Goal: Task Accomplishment & Management: Use online tool/utility

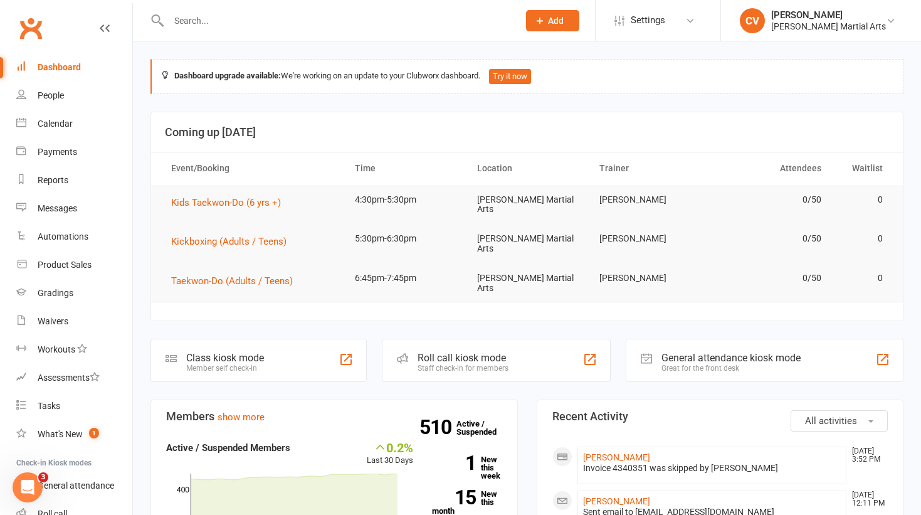
click at [230, 26] on input "text" at bounding box center [337, 21] width 345 height 18
click at [53, 150] on div "Payments" at bounding box center [58, 152] width 40 height 10
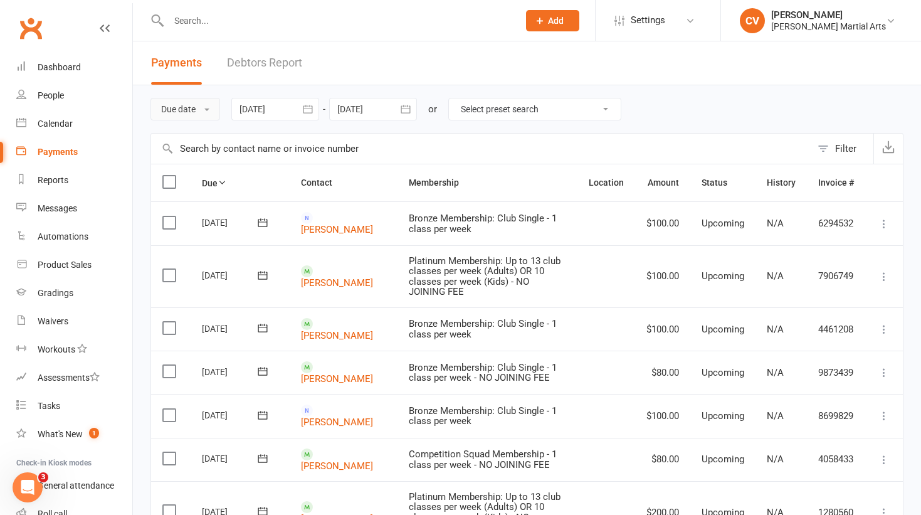
click at [193, 108] on button "Due date" at bounding box center [185, 109] width 70 height 23
click at [192, 195] on link "Date failed" at bounding box center [213, 187] width 124 height 25
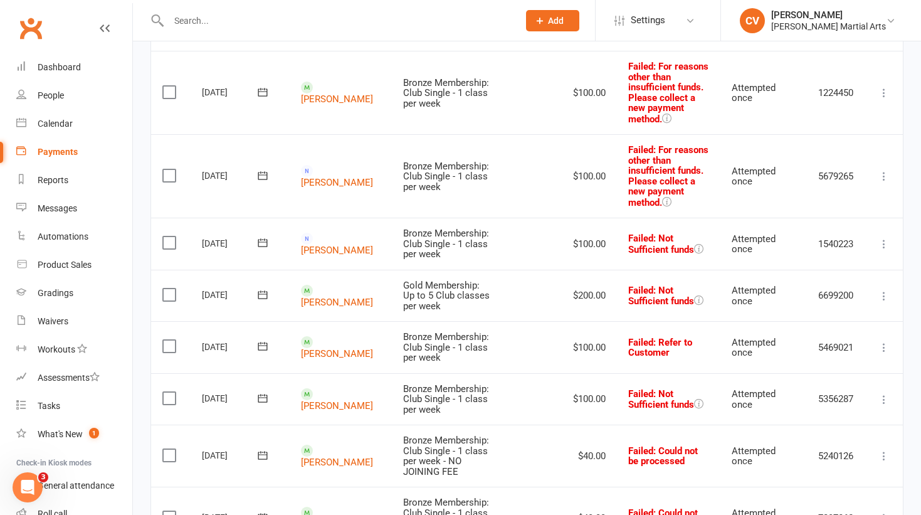
scroll to position [569, 0]
click at [882, 239] on icon at bounding box center [884, 242] width 13 height 13
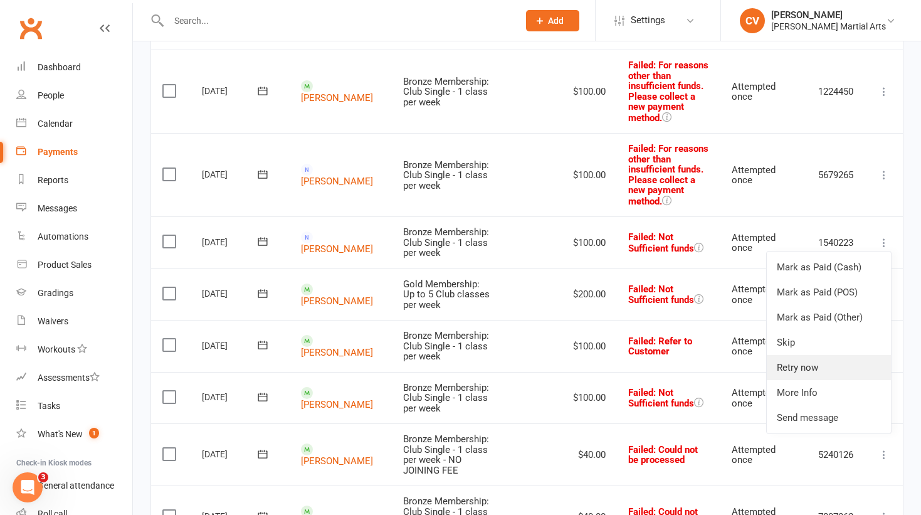
click at [801, 371] on link "Retry now" at bounding box center [829, 367] width 124 height 25
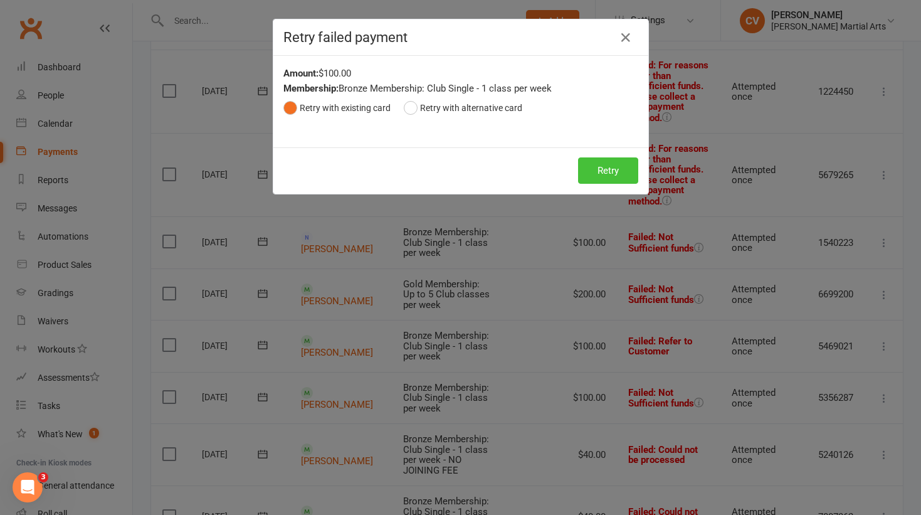
click at [603, 175] on button "Retry" at bounding box center [608, 170] width 60 height 26
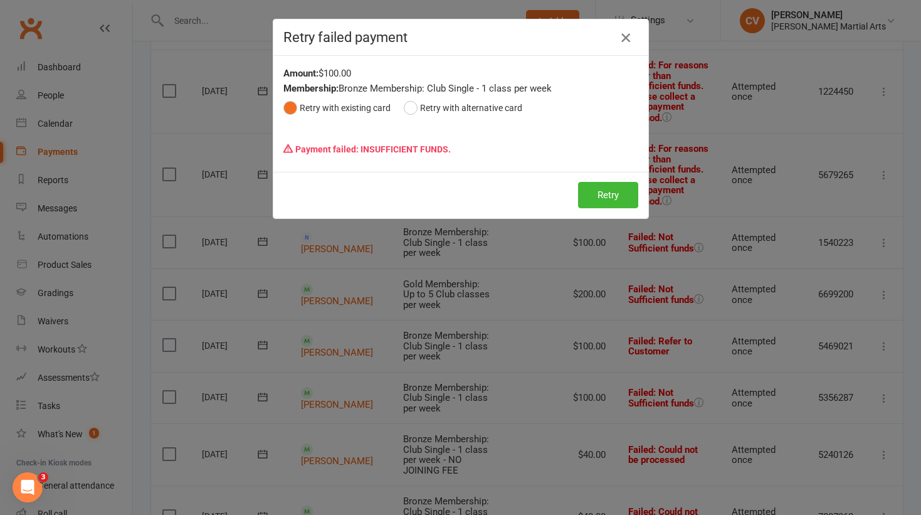
click at [625, 40] on icon "button" at bounding box center [625, 37] width 15 height 15
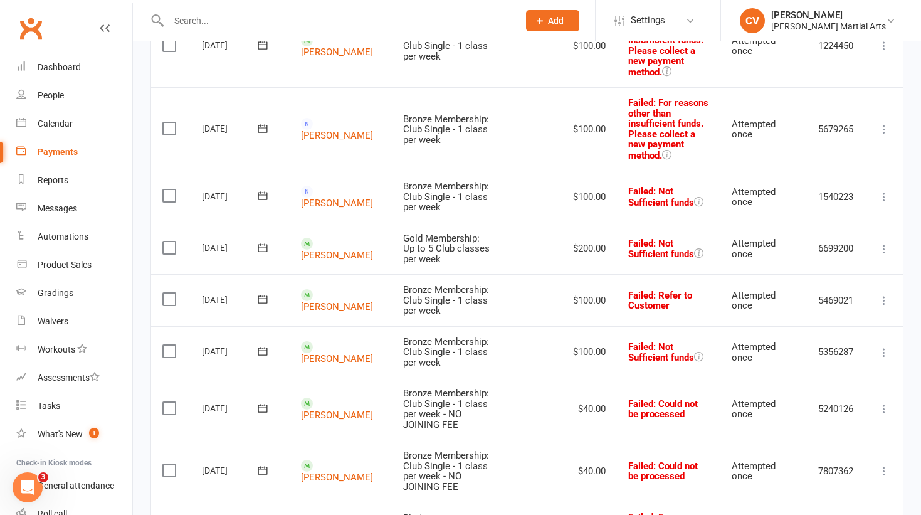
scroll to position [647, 0]
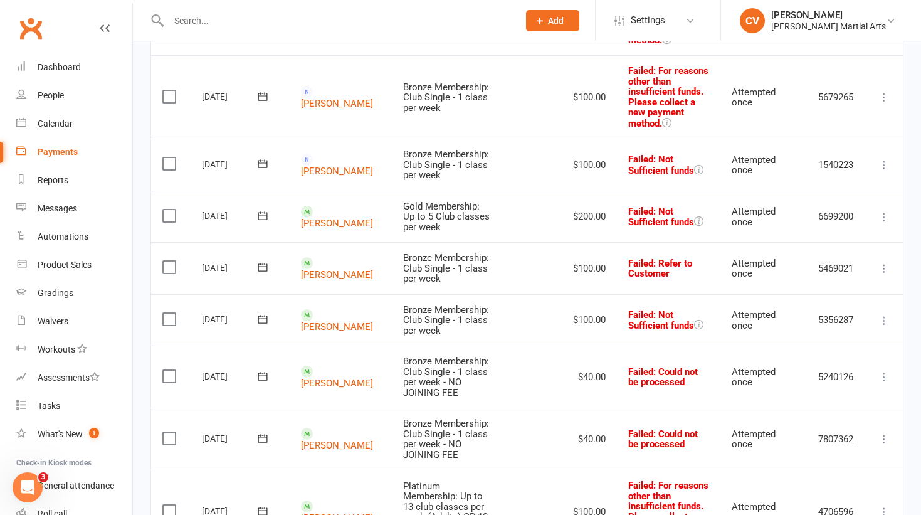
click at [881, 216] on icon at bounding box center [884, 217] width 13 height 13
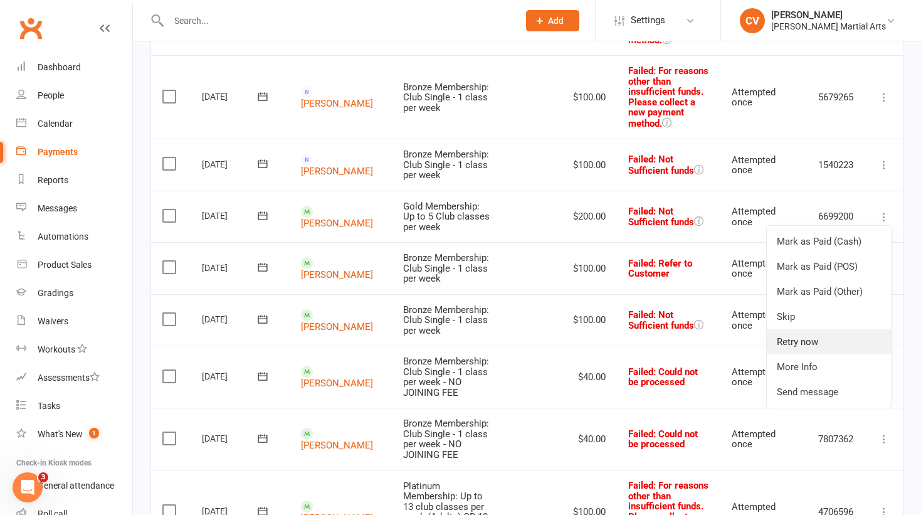
click at [793, 337] on link "Retry now" at bounding box center [829, 341] width 124 height 25
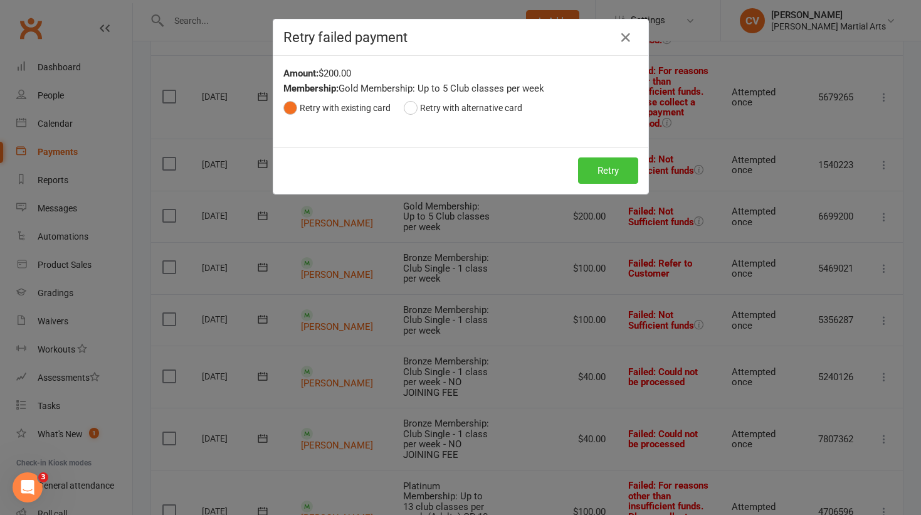
click at [612, 166] on button "Retry" at bounding box center [608, 170] width 60 height 26
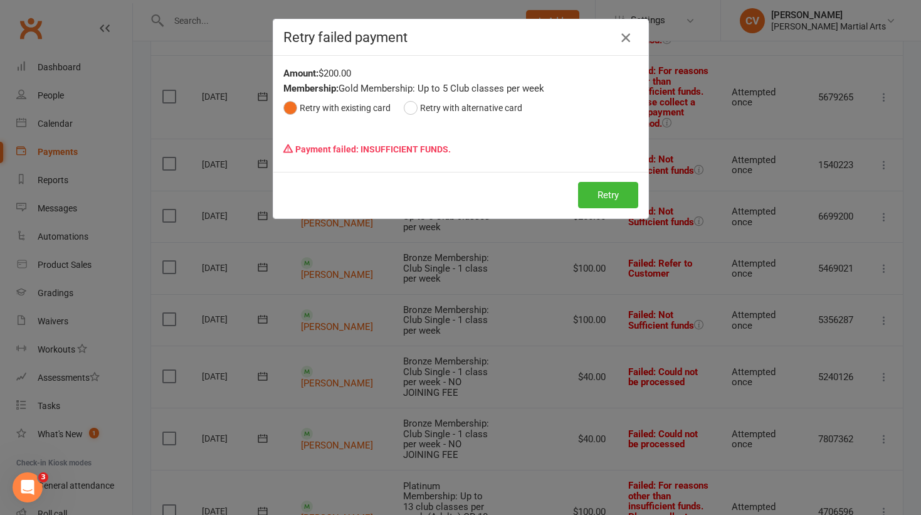
click at [628, 40] on icon "button" at bounding box center [625, 37] width 15 height 15
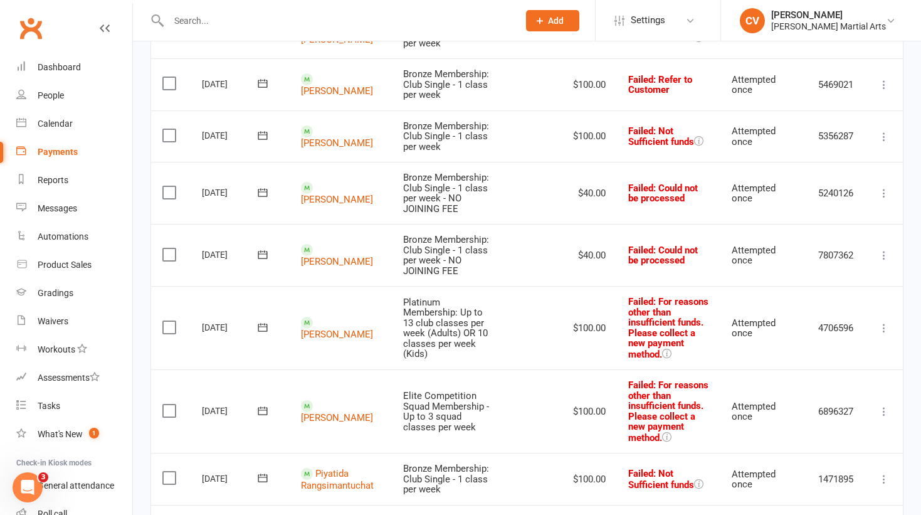
scroll to position [832, 0]
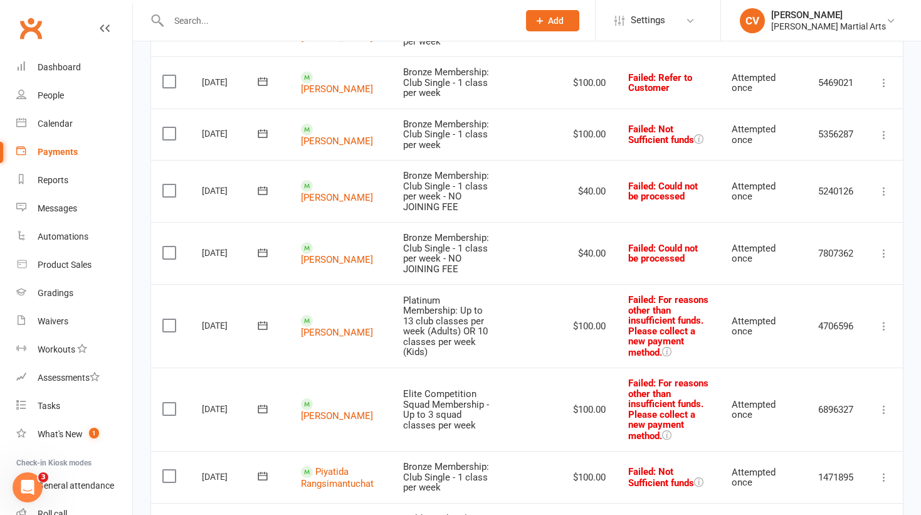
click at [884, 250] on icon at bounding box center [884, 253] width 13 height 13
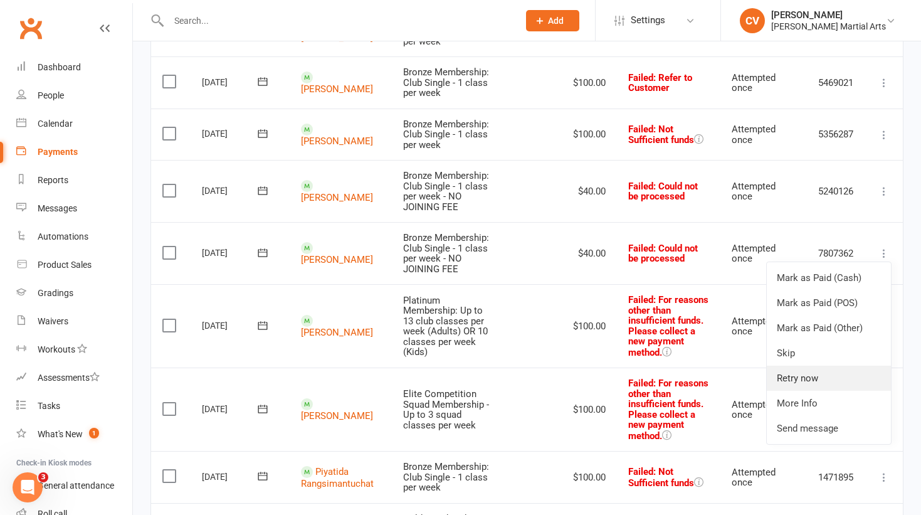
click at [812, 376] on link "Retry now" at bounding box center [829, 378] width 124 height 25
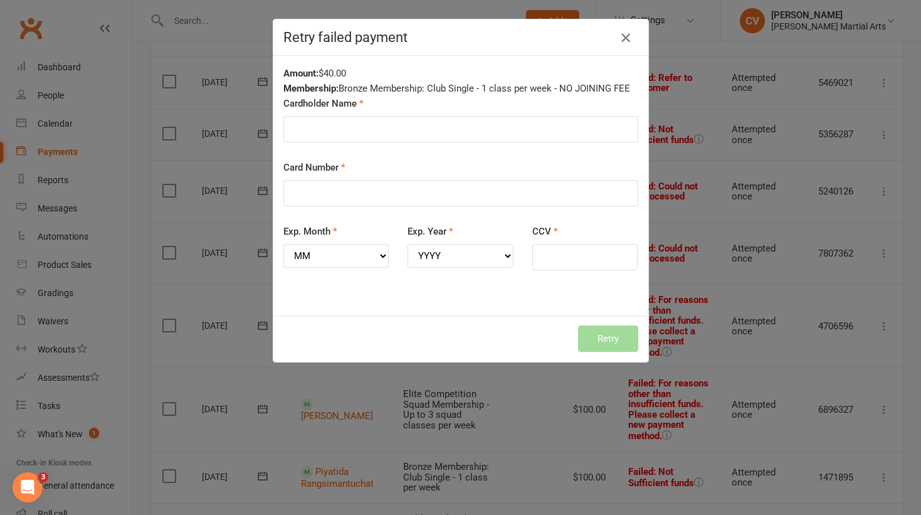
click at [624, 40] on icon "button" at bounding box center [625, 37] width 15 height 15
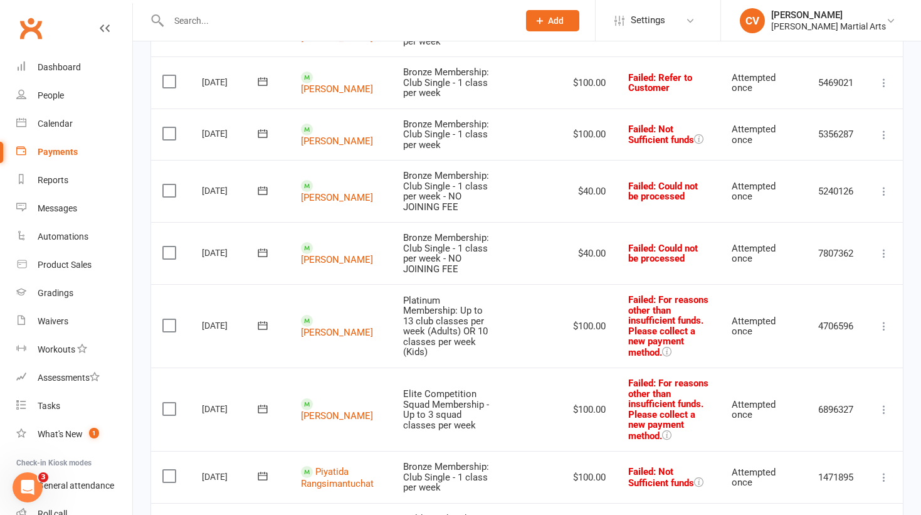
click at [264, 249] on icon at bounding box center [262, 252] width 13 height 13
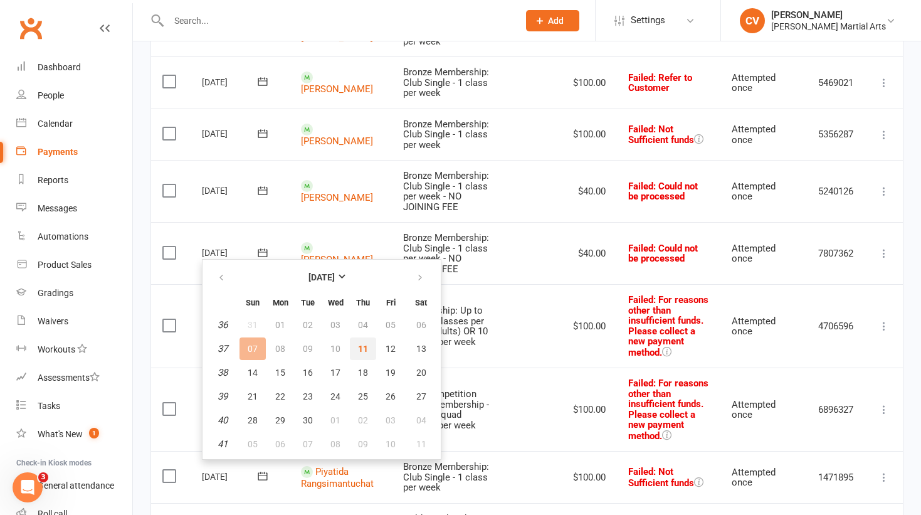
click at [366, 351] on span "11" at bounding box center [363, 349] width 10 height 10
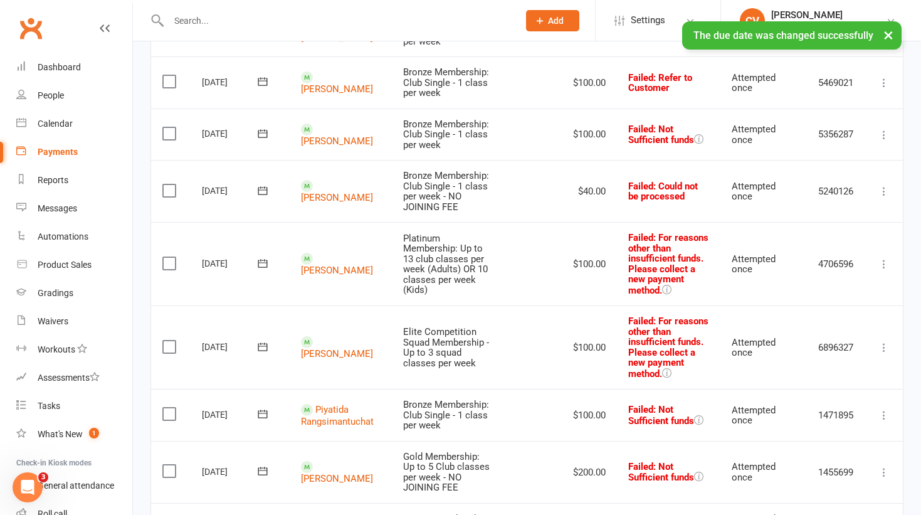
click at [258, 186] on icon at bounding box center [262, 190] width 13 height 13
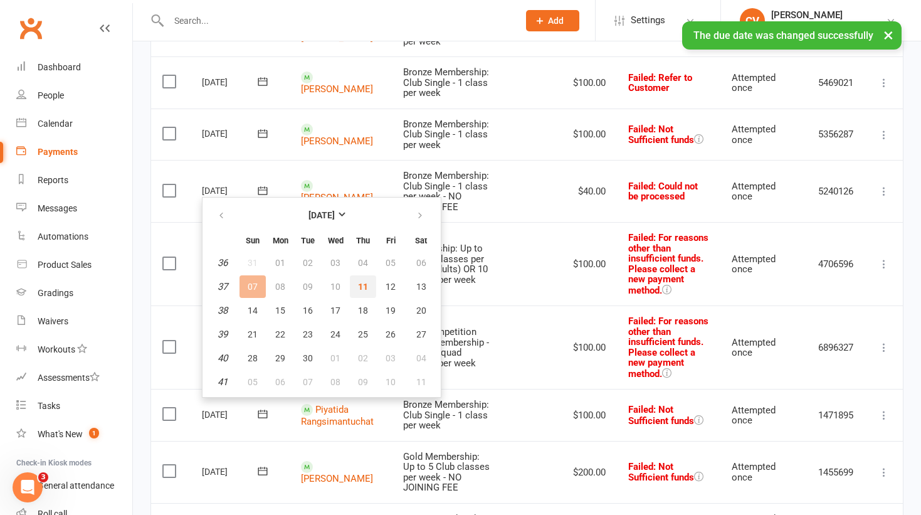
click at [368, 288] on button "11" at bounding box center [363, 286] width 26 height 23
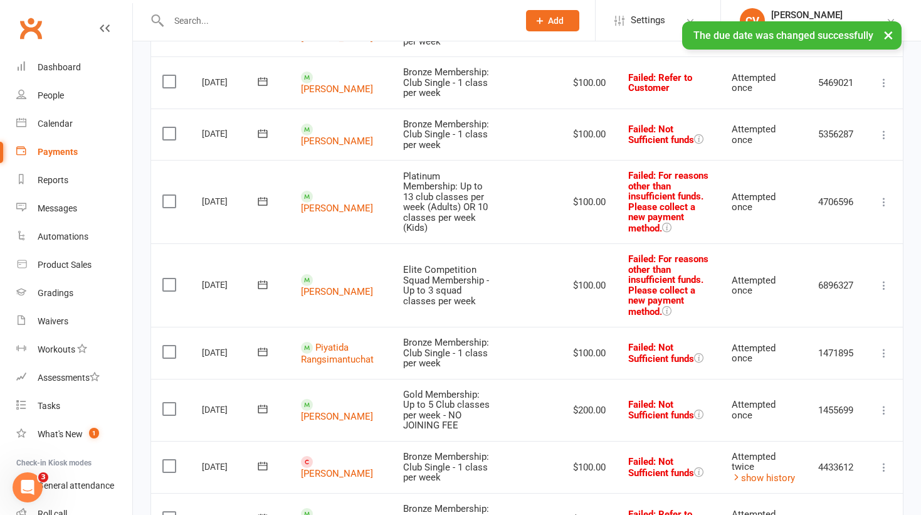
click at [883, 132] on icon at bounding box center [884, 135] width 13 height 13
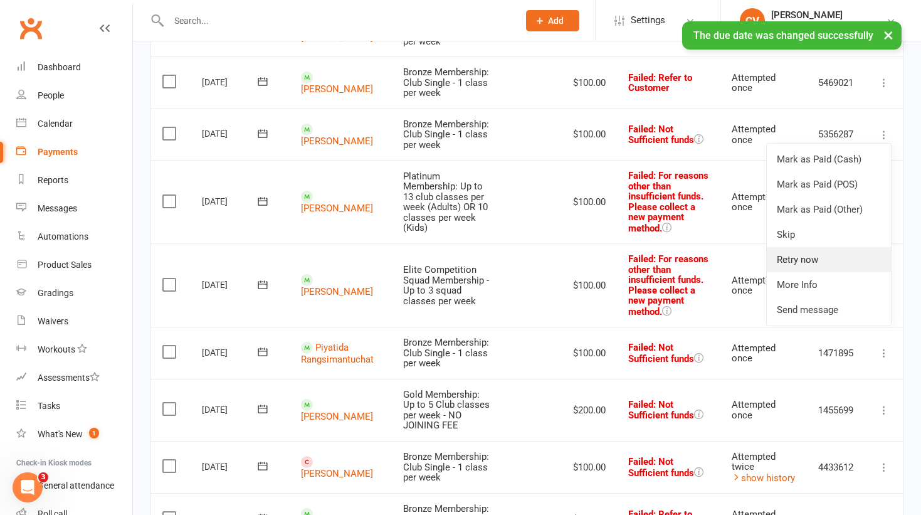
click at [807, 261] on link "Retry now" at bounding box center [829, 259] width 124 height 25
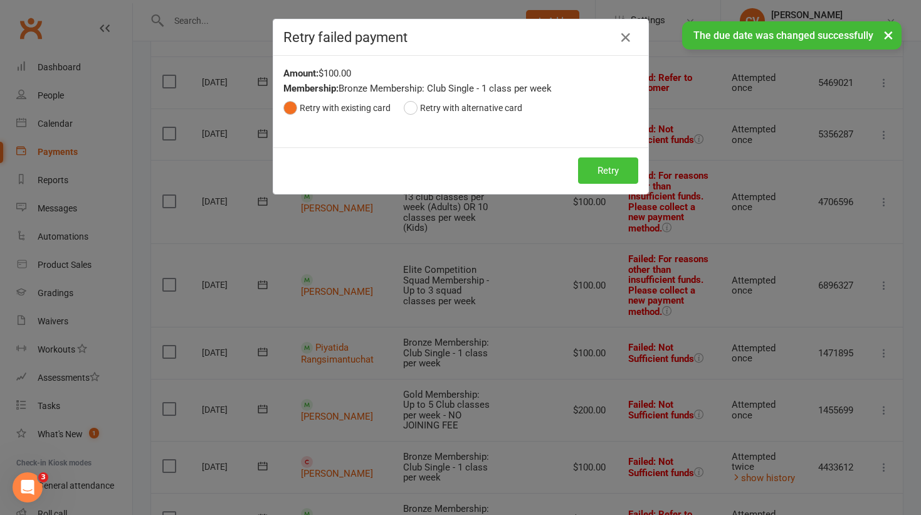
click at [615, 174] on button "Retry" at bounding box center [608, 170] width 60 height 26
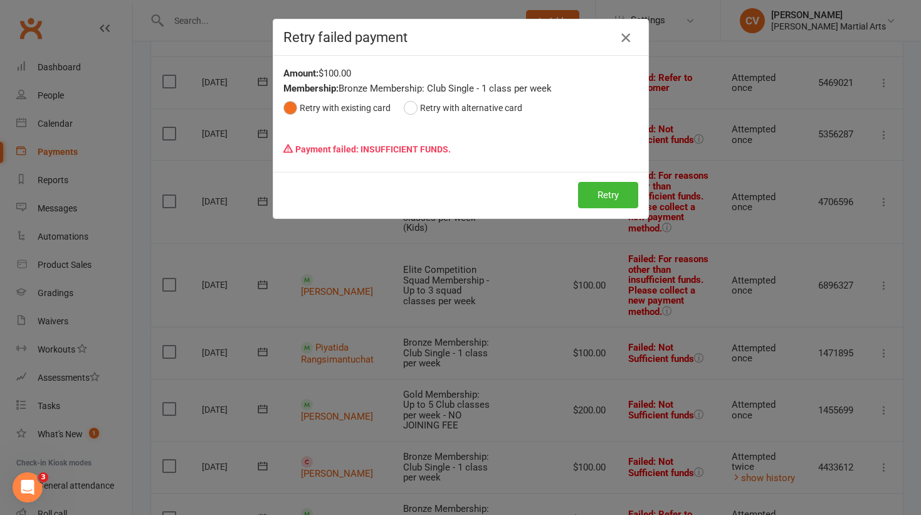
click at [626, 39] on icon "button" at bounding box center [625, 37] width 15 height 15
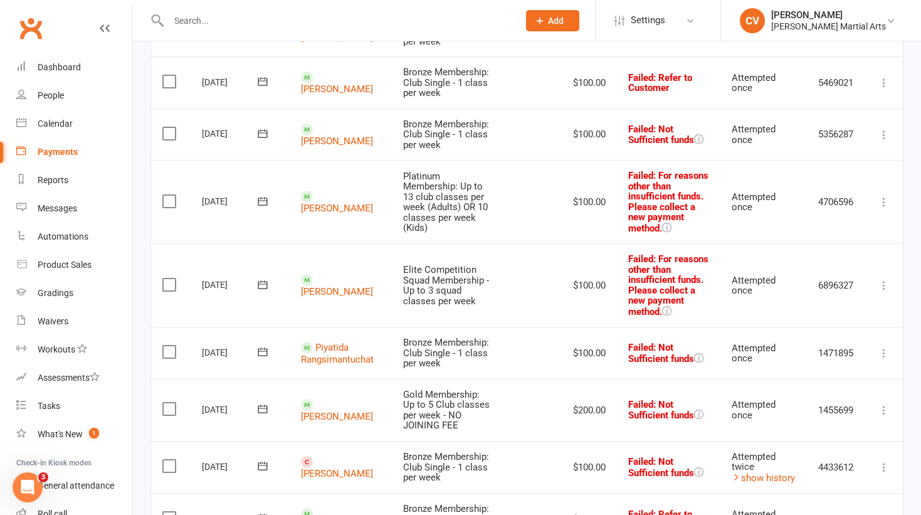
click at [263, 132] on icon at bounding box center [262, 133] width 13 height 13
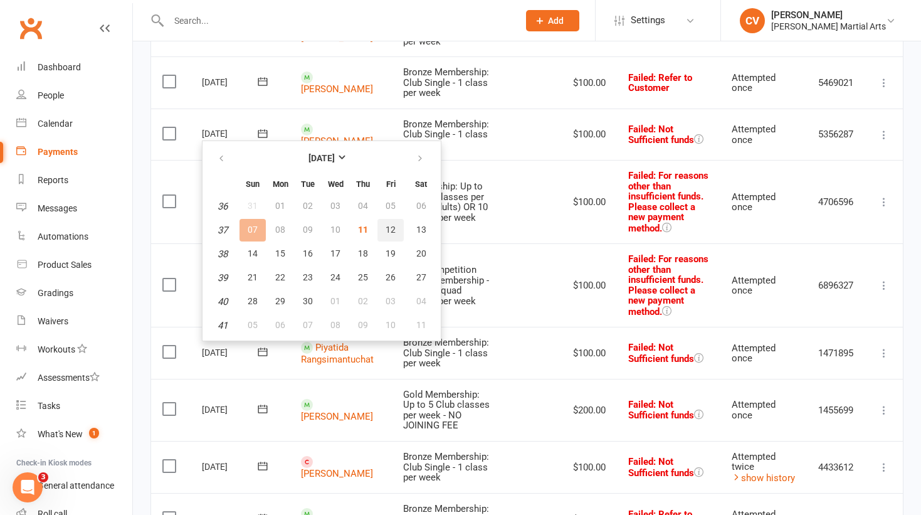
click at [388, 232] on span "12" at bounding box center [391, 229] width 10 height 10
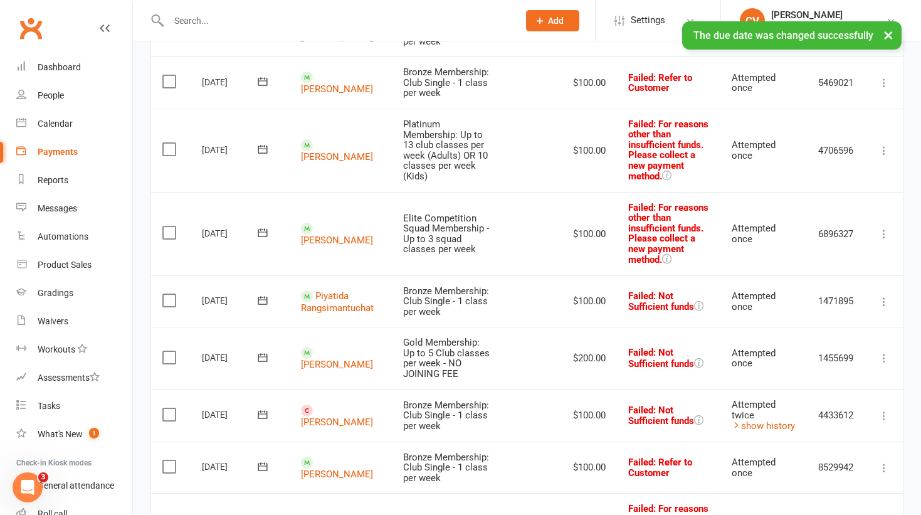
click at [886, 300] on icon at bounding box center [884, 301] width 13 height 13
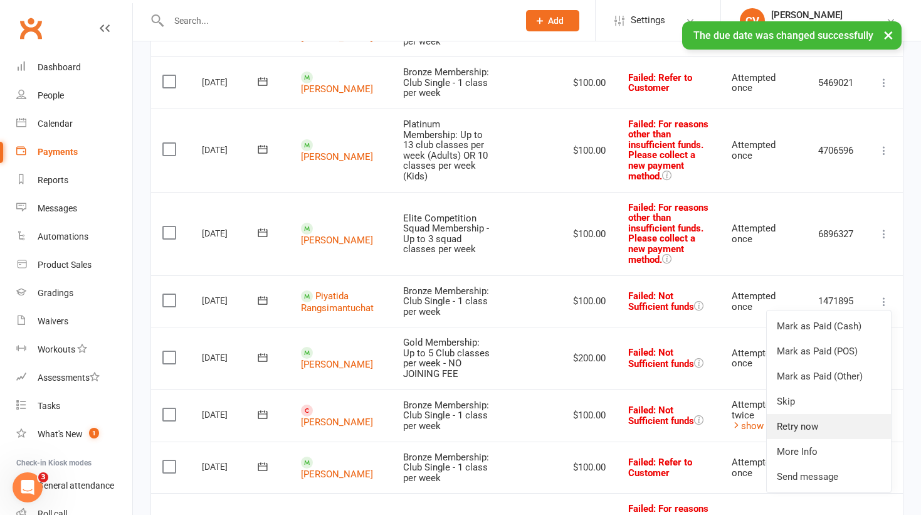
click at [798, 422] on link "Retry now" at bounding box center [829, 426] width 124 height 25
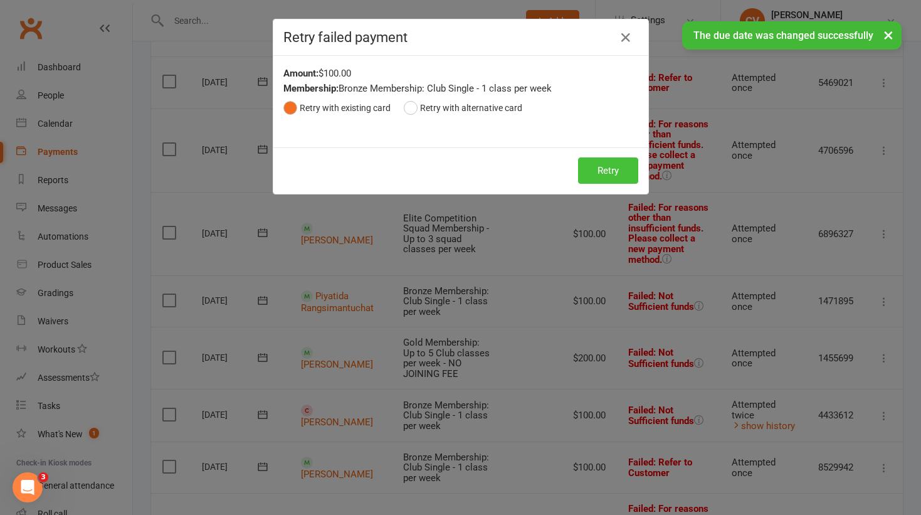
click at [620, 171] on button "Retry" at bounding box center [608, 170] width 60 height 26
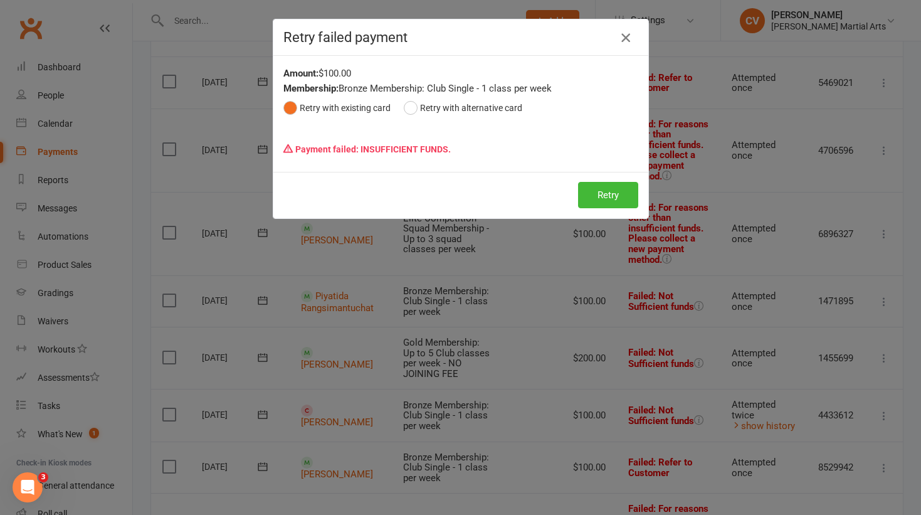
click at [623, 39] on icon "button" at bounding box center [625, 37] width 15 height 15
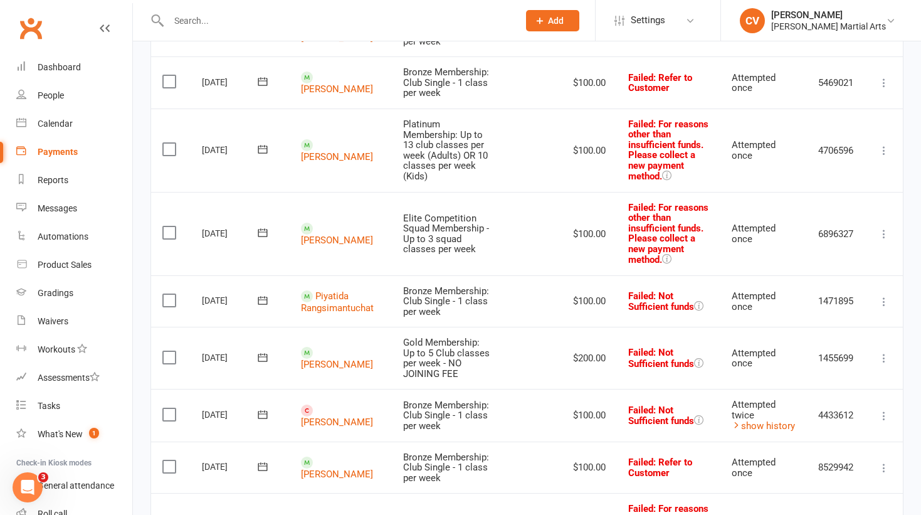
click at [264, 299] on icon at bounding box center [262, 300] width 13 height 13
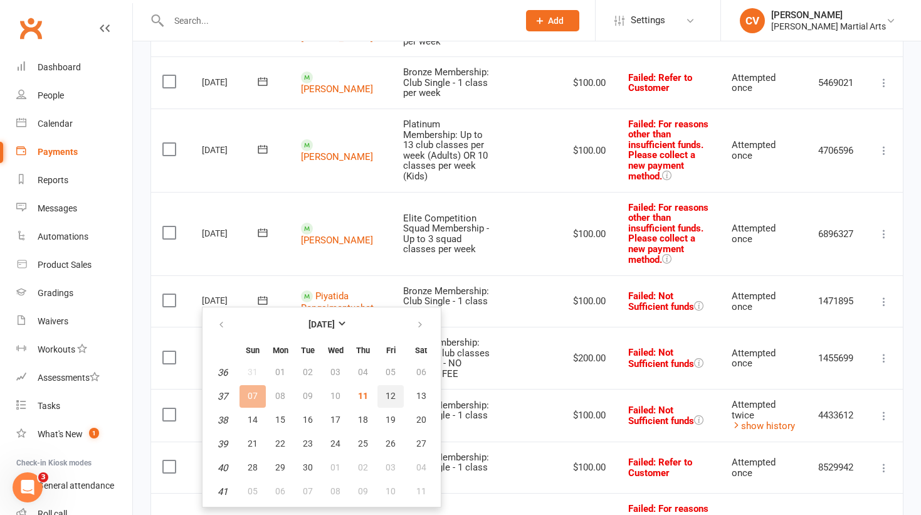
click at [390, 396] on span "12" at bounding box center [391, 396] width 10 height 10
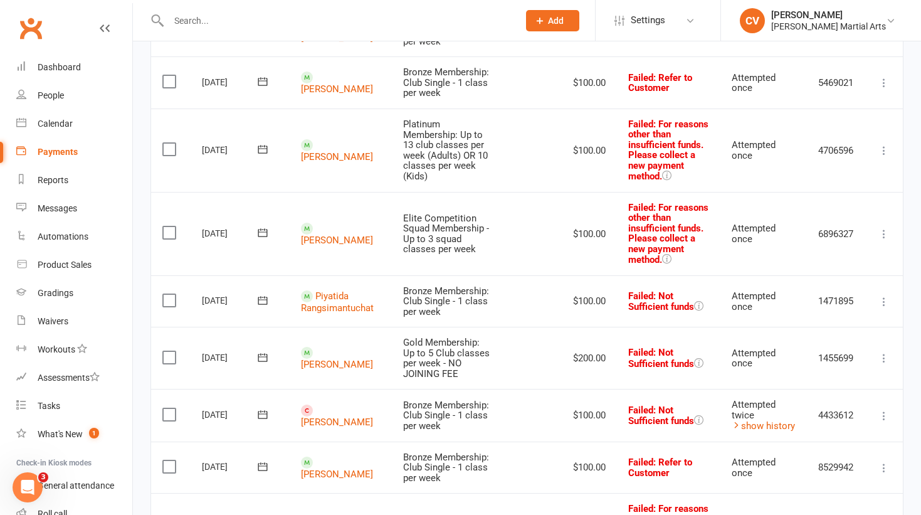
click at [887, 301] on icon at bounding box center [884, 301] width 13 height 13
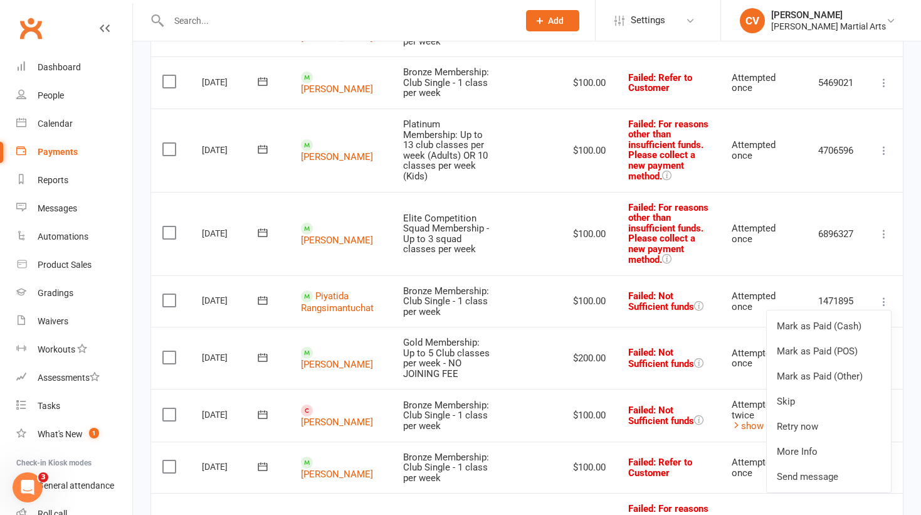
click at [260, 297] on icon at bounding box center [262, 300] width 9 height 8
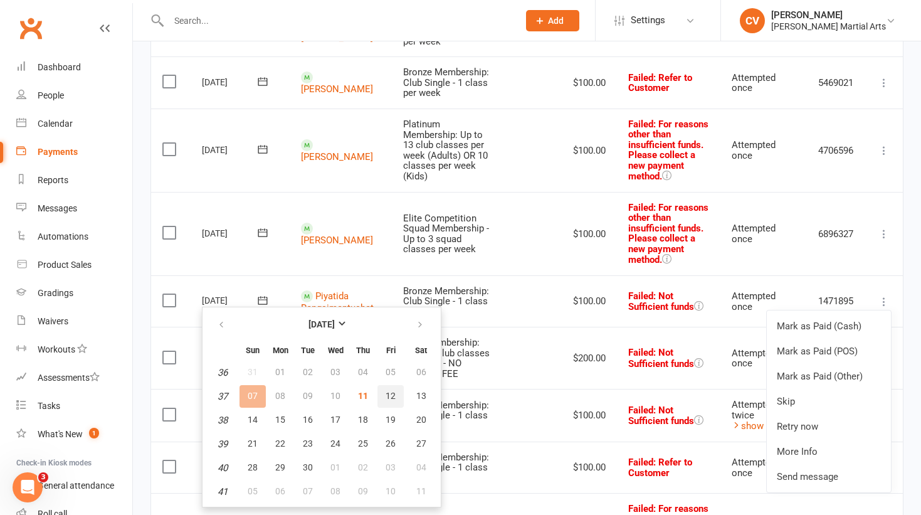
click at [393, 398] on span "12" at bounding box center [391, 396] width 10 height 10
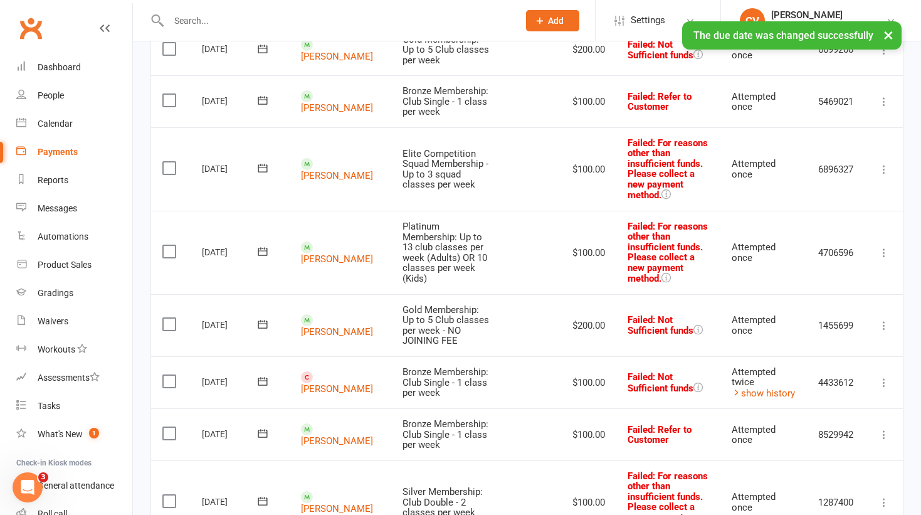
scroll to position [814, 0]
click at [884, 376] on icon at bounding box center [884, 382] width 13 height 13
click at [810, 494] on link "Retry now" at bounding box center [829, 506] width 124 height 25
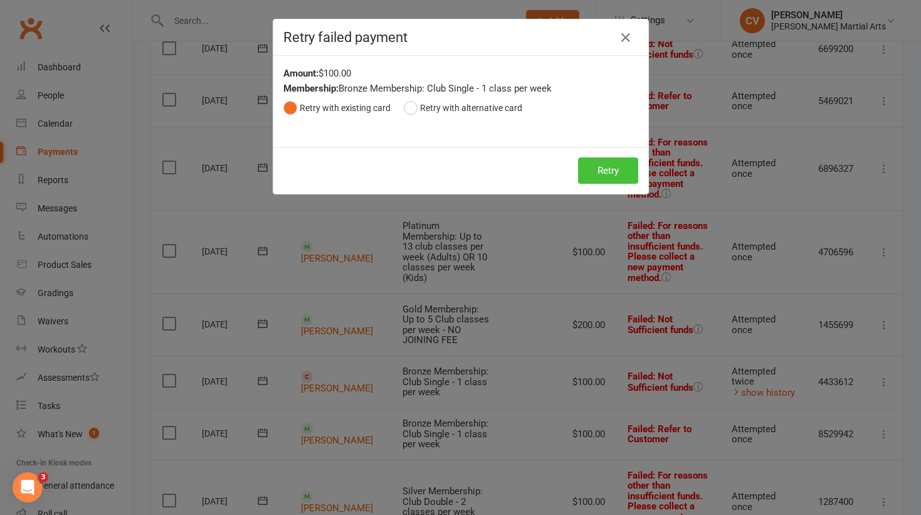
click at [601, 169] on button "Retry" at bounding box center [608, 170] width 60 height 26
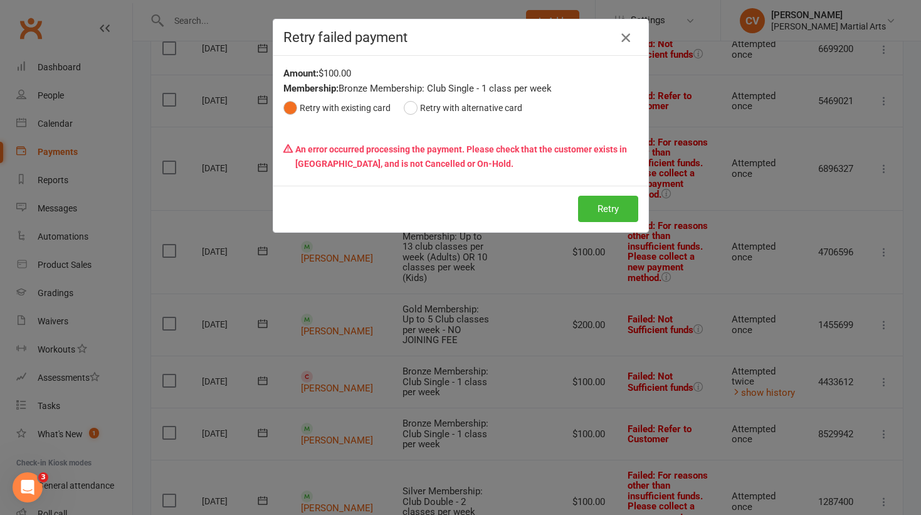
click at [621, 34] on icon "button" at bounding box center [625, 37] width 15 height 15
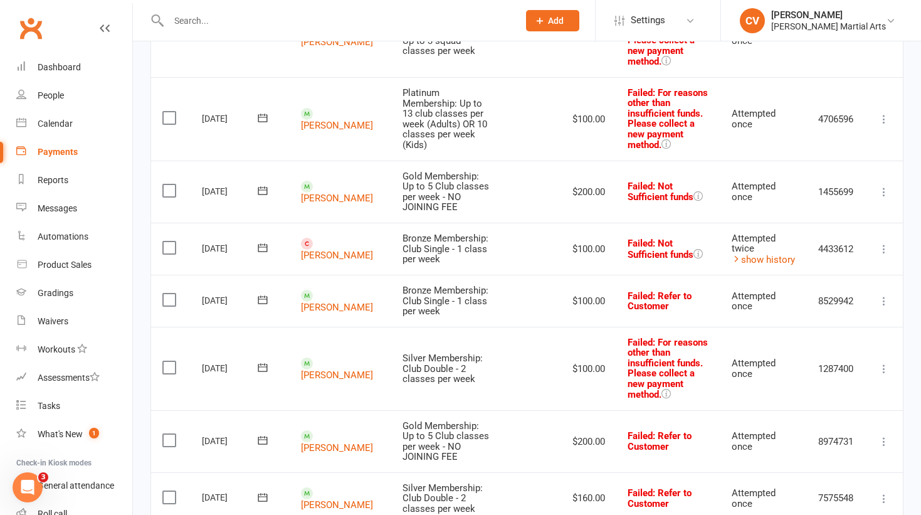
scroll to position [954, 0]
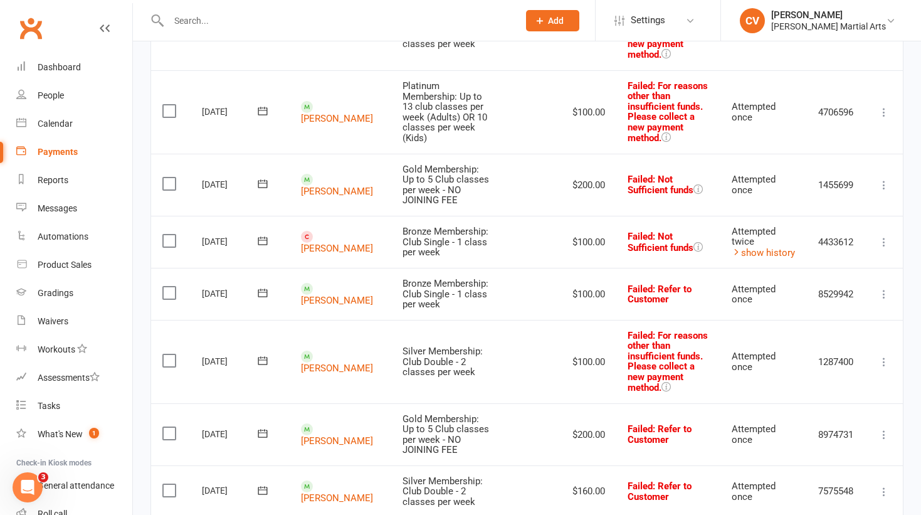
click at [884, 428] on icon at bounding box center [884, 434] width 13 height 13
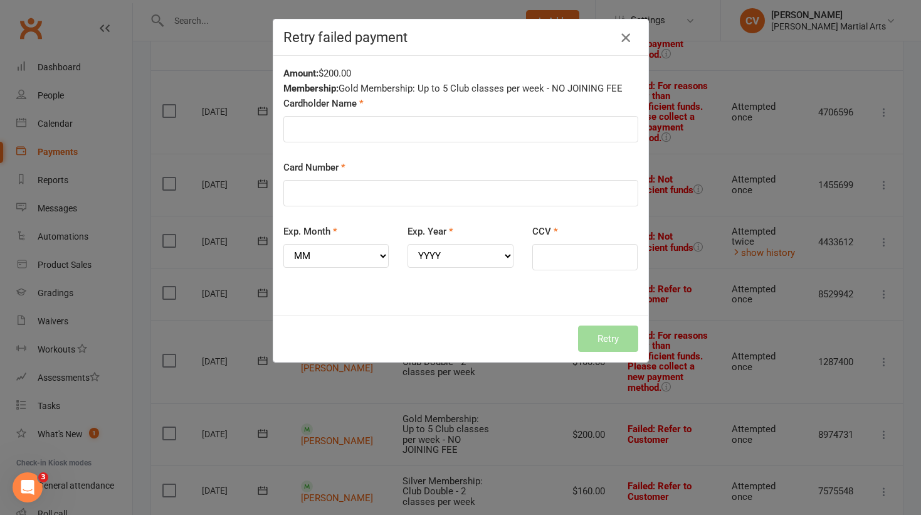
click at [624, 40] on icon "button" at bounding box center [625, 37] width 15 height 15
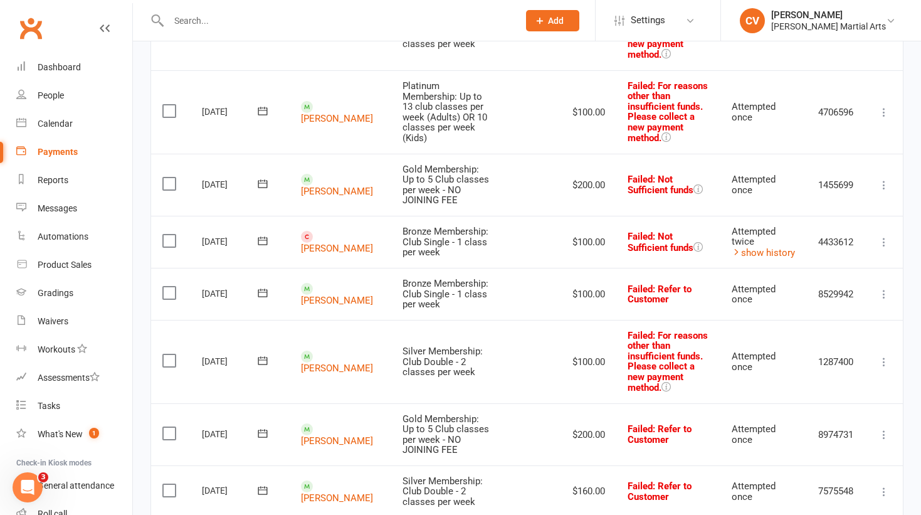
click at [264, 427] on icon at bounding box center [262, 433] width 13 height 13
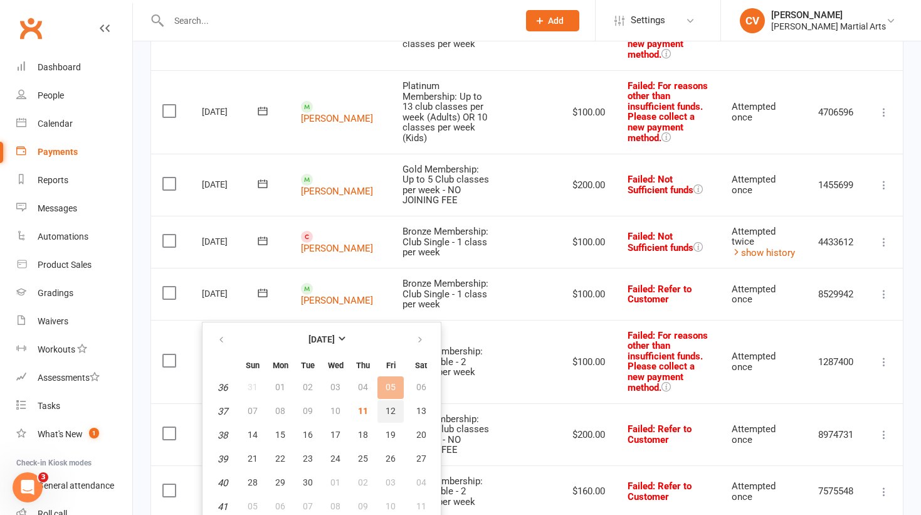
click at [390, 415] on span "12" at bounding box center [391, 411] width 10 height 10
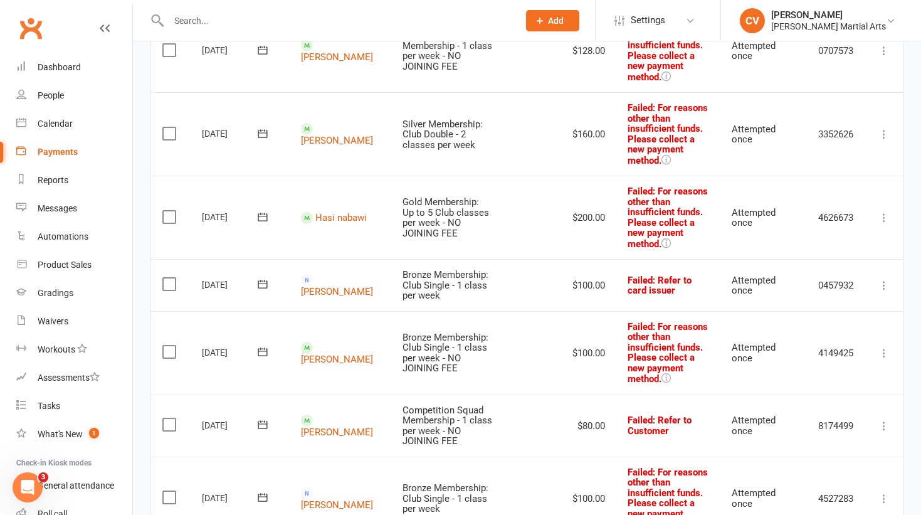
scroll to position [1489, 0]
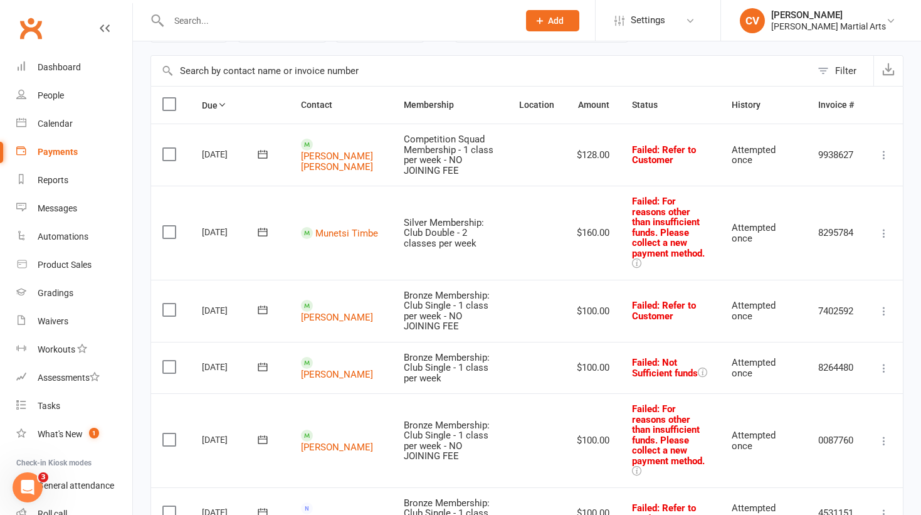
scroll to position [78, 0]
click at [886, 361] on icon at bounding box center [884, 367] width 13 height 13
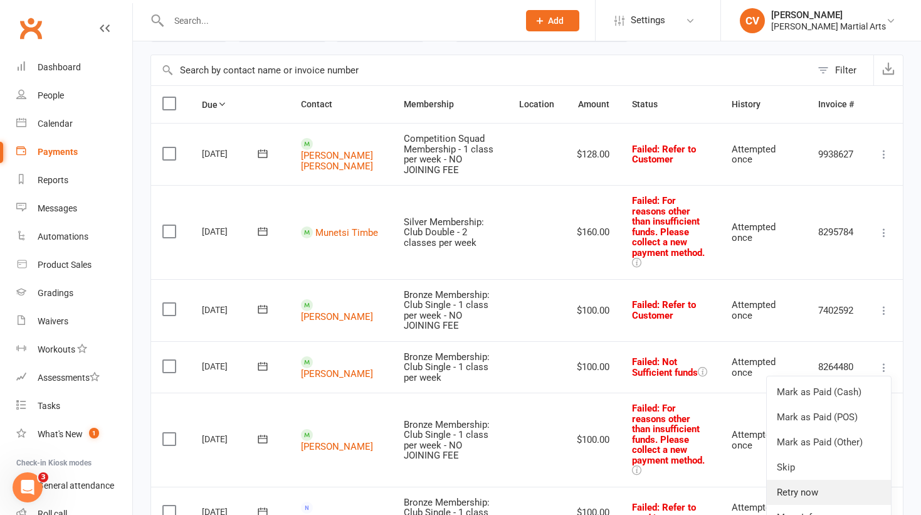
click at [814, 480] on link "Retry now" at bounding box center [829, 492] width 124 height 25
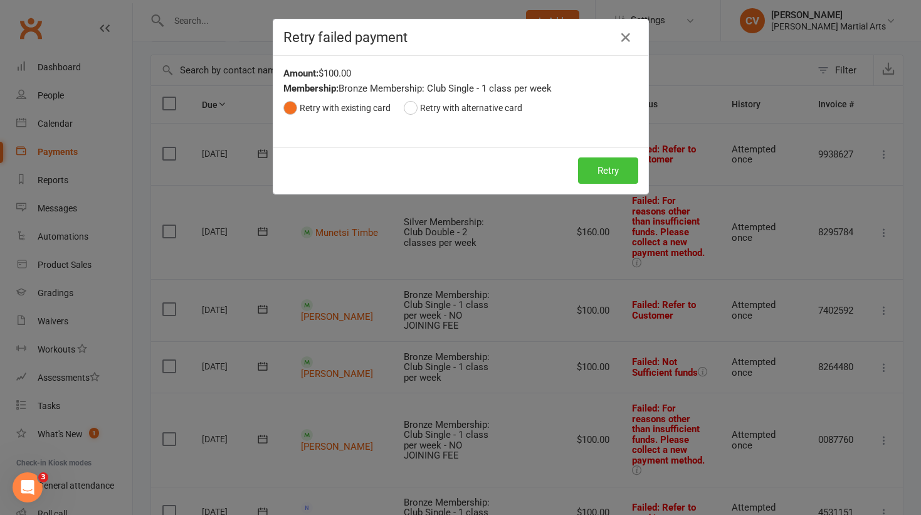
click at [590, 166] on button "Retry" at bounding box center [608, 170] width 60 height 26
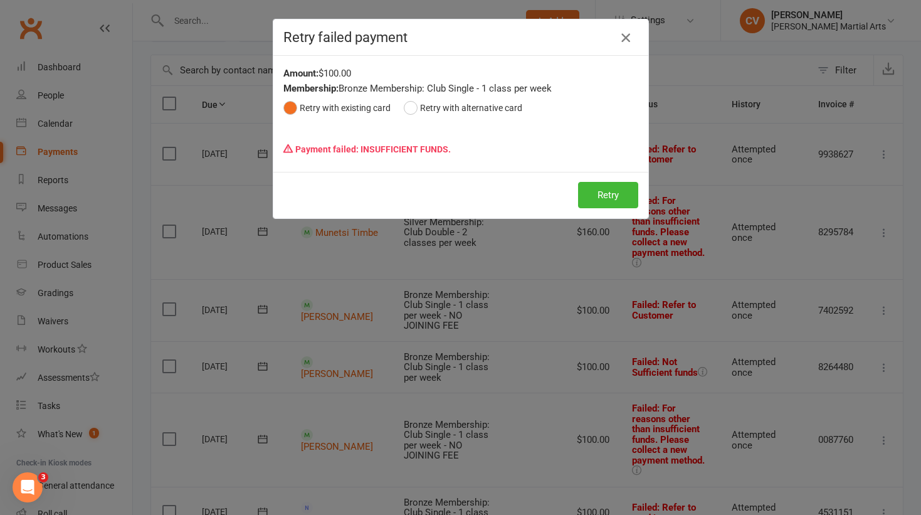
click at [623, 40] on icon "button" at bounding box center [625, 37] width 15 height 15
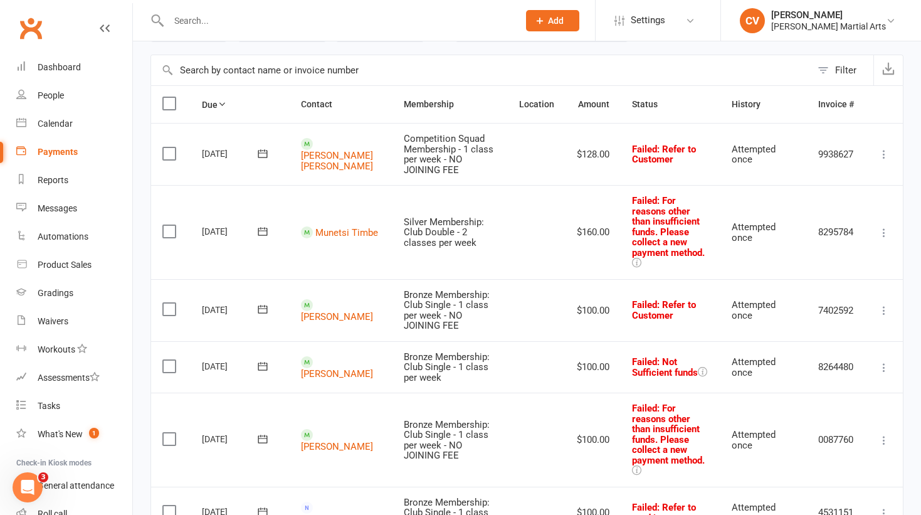
click at [265, 360] on icon at bounding box center [262, 366] width 13 height 13
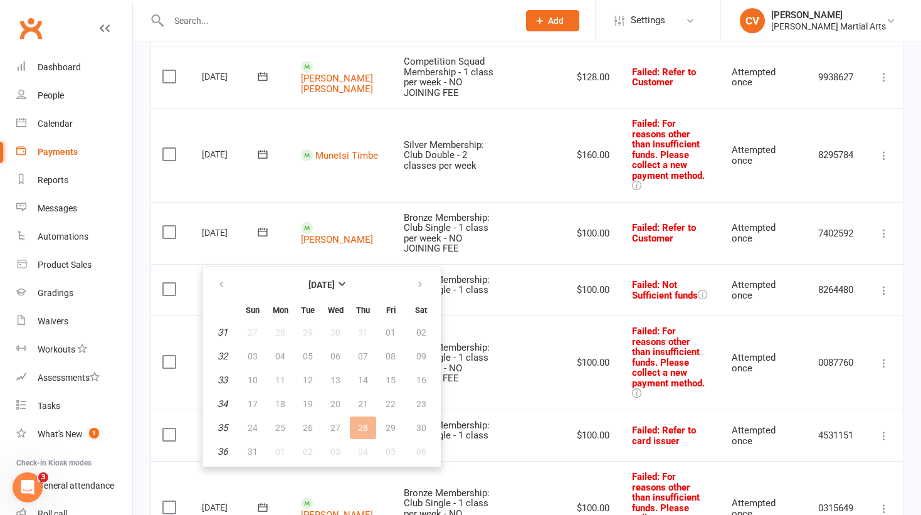
scroll to position [156, 0]
click at [418, 280] on icon "button" at bounding box center [420, 284] width 9 height 10
click at [366, 359] on span "11" at bounding box center [363, 356] width 10 height 10
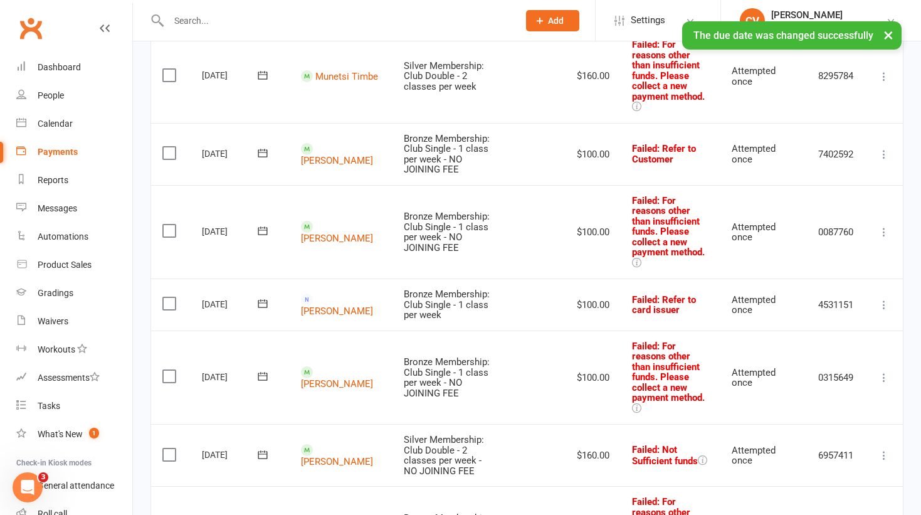
scroll to position [246, 0]
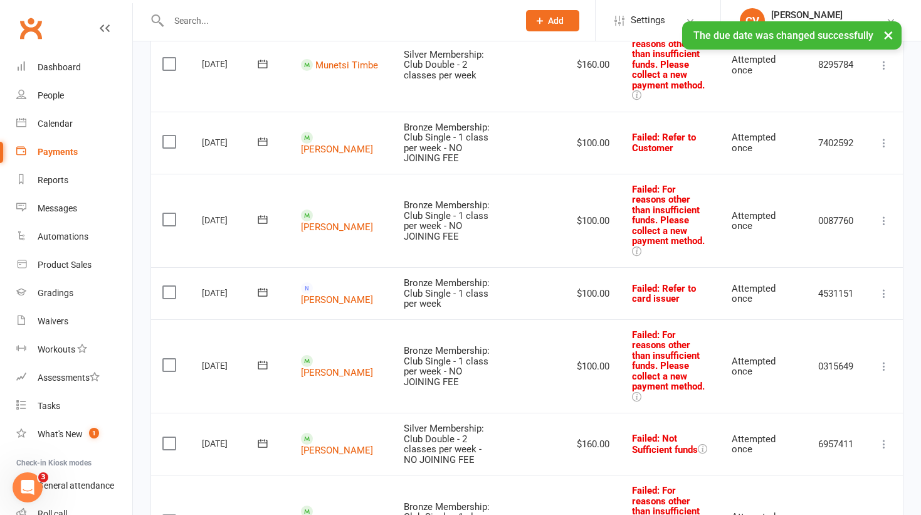
click at [886, 438] on icon at bounding box center [884, 444] width 13 height 13
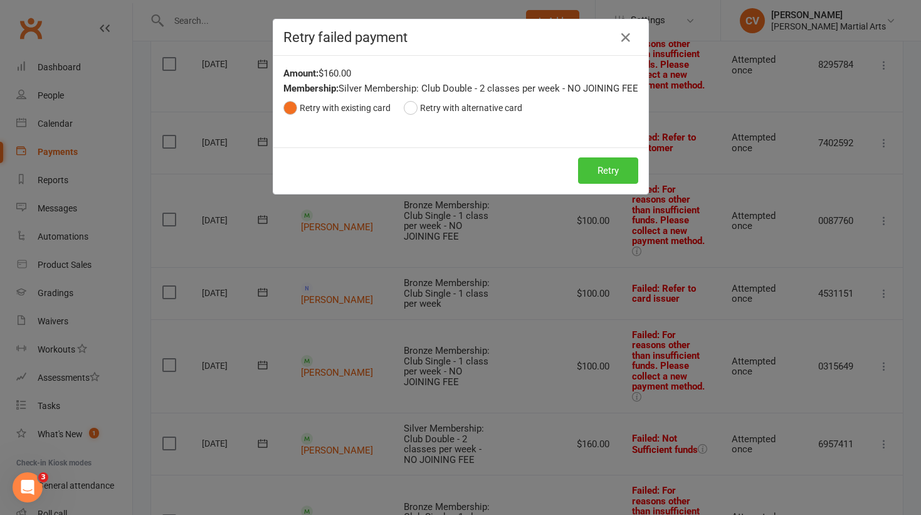
click at [609, 180] on button "Retry" at bounding box center [608, 170] width 60 height 26
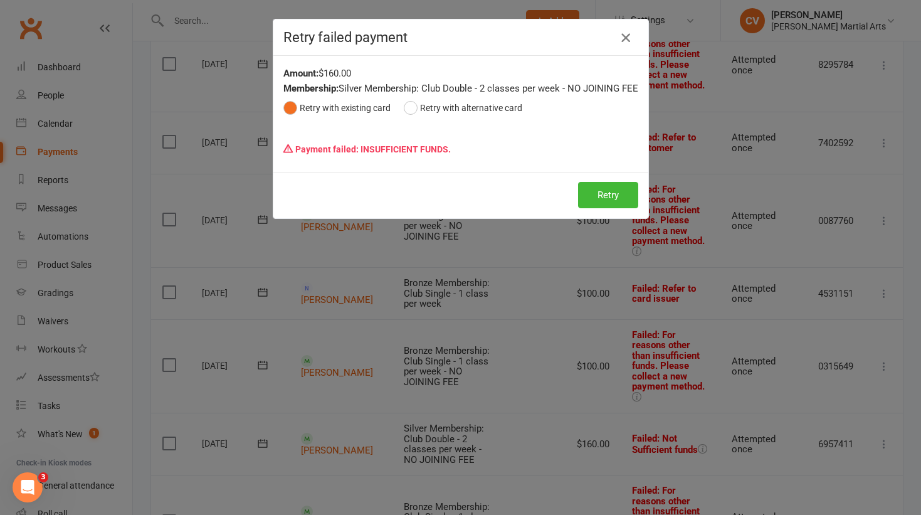
click at [627, 34] on icon "button" at bounding box center [625, 37] width 15 height 15
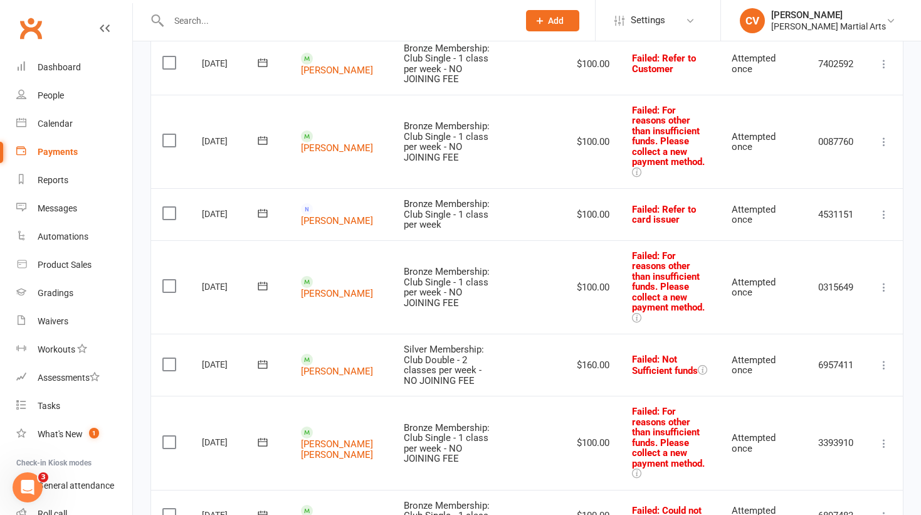
scroll to position [339, 0]
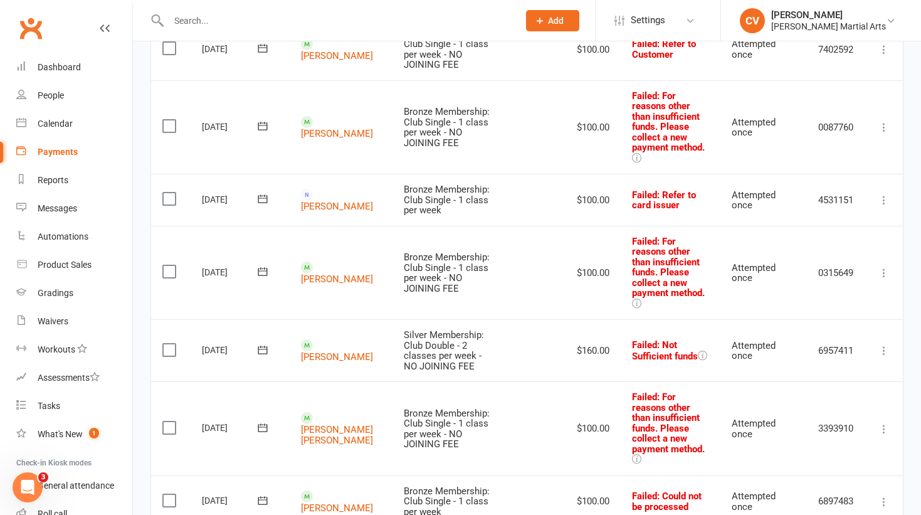
click at [264, 344] on icon at bounding box center [262, 350] width 13 height 13
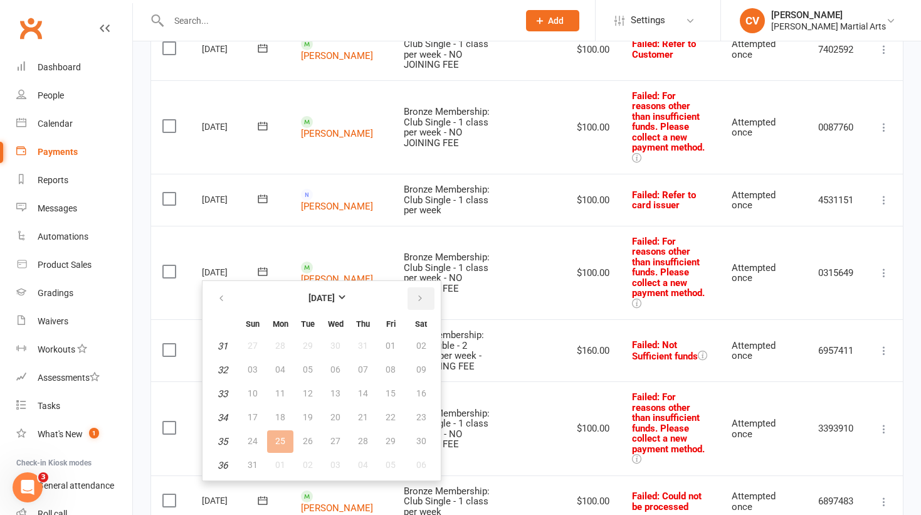
click at [418, 297] on icon "button" at bounding box center [420, 298] width 9 height 10
click at [366, 367] on span "11" at bounding box center [363, 369] width 10 height 10
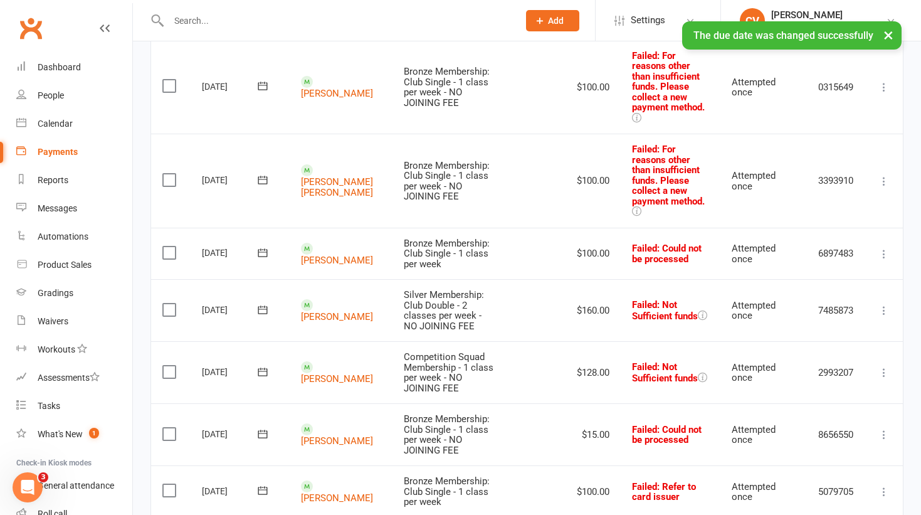
scroll to position [545, 0]
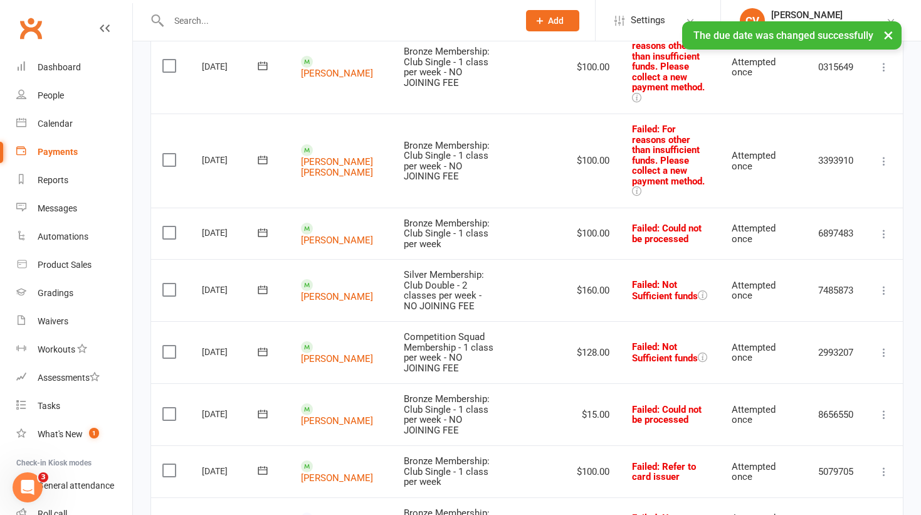
click at [887, 346] on icon at bounding box center [884, 352] width 13 height 13
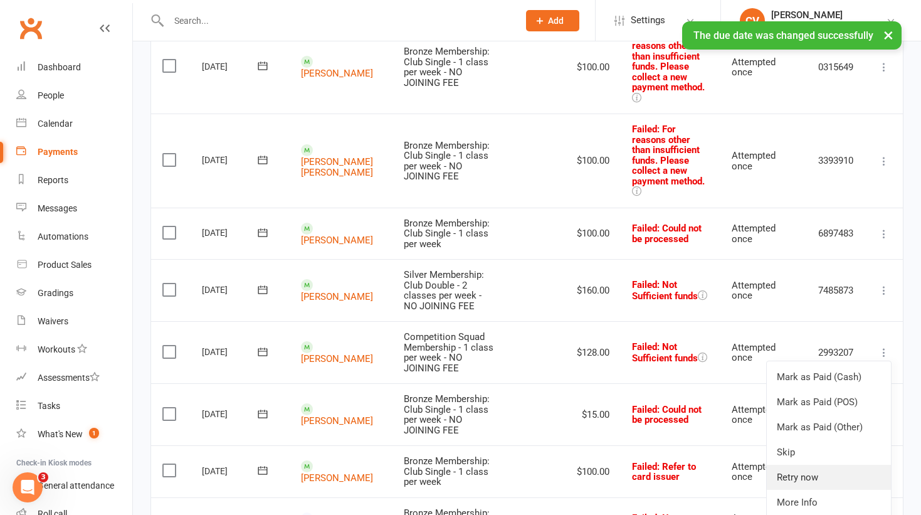
click at [810, 465] on link "Retry now" at bounding box center [829, 477] width 124 height 25
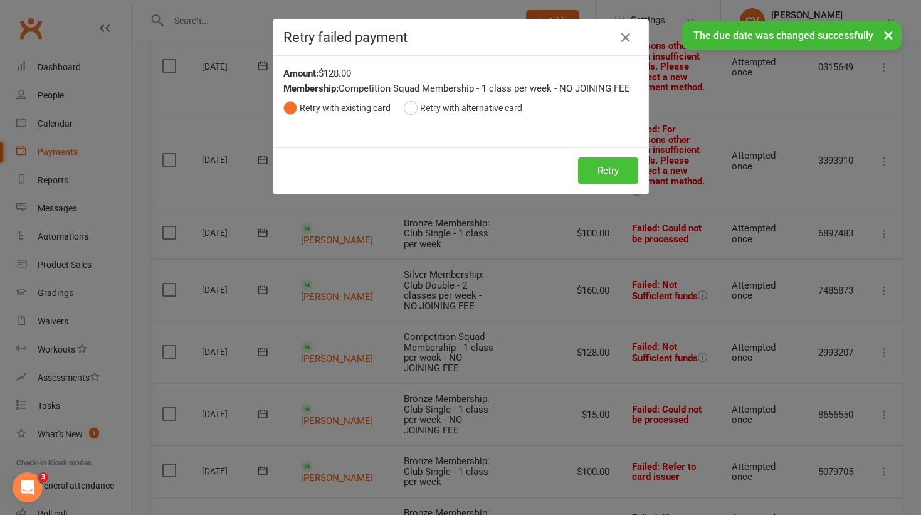
click at [607, 164] on button "Retry" at bounding box center [608, 170] width 60 height 26
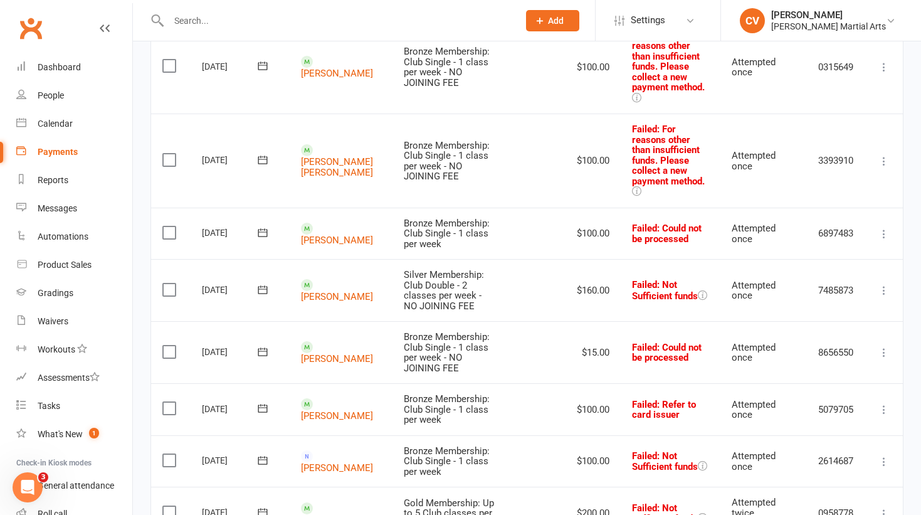
click at [887, 455] on icon at bounding box center [884, 461] width 13 height 13
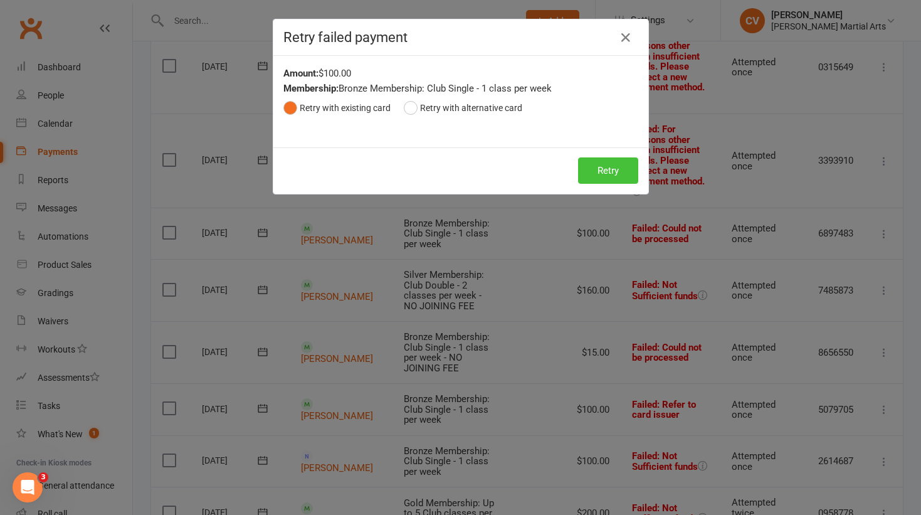
click at [588, 171] on button "Retry" at bounding box center [608, 170] width 60 height 26
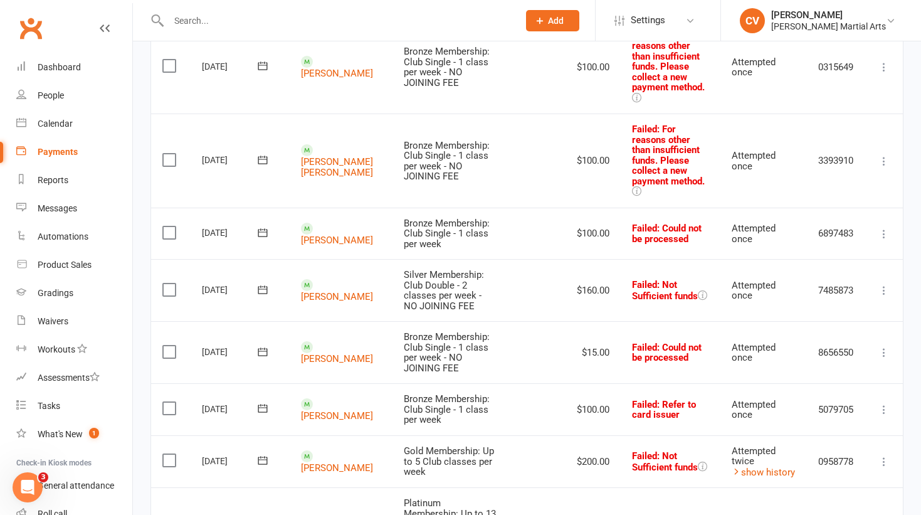
scroll to position [690, 0]
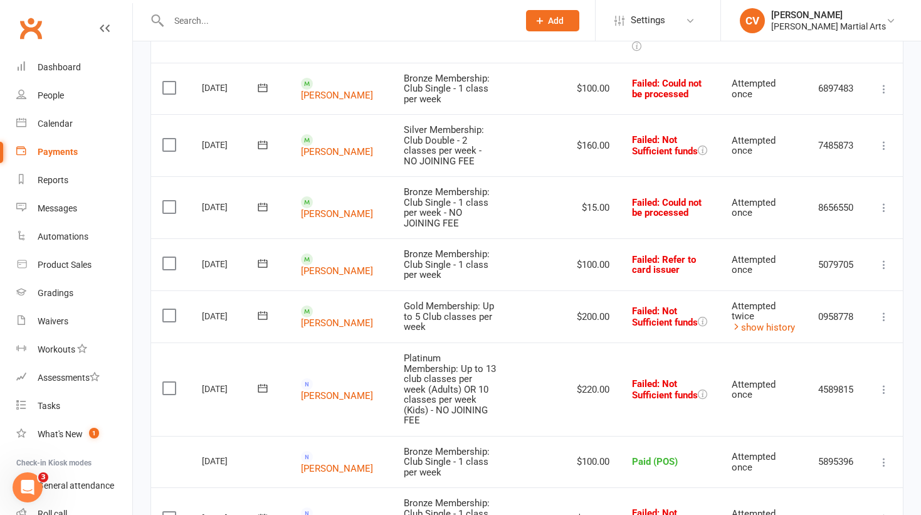
click at [885, 512] on icon at bounding box center [884, 518] width 13 height 13
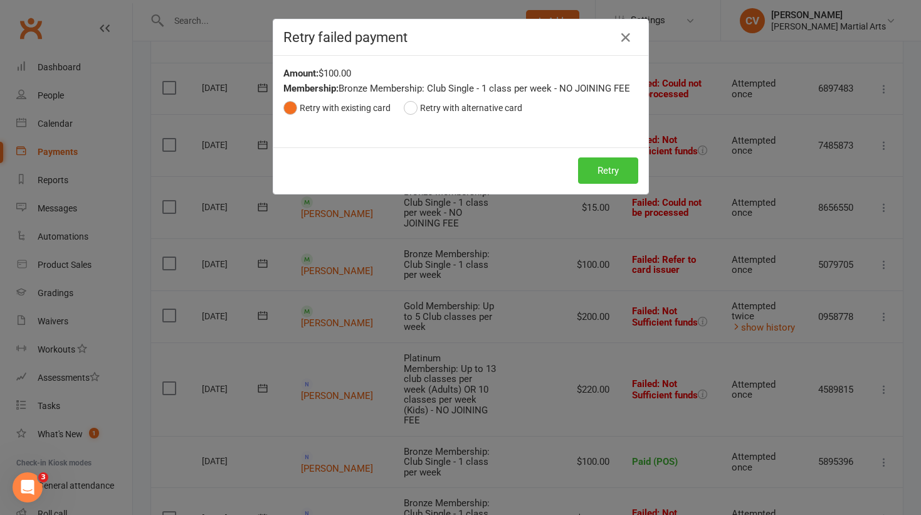
click at [599, 163] on button "Retry" at bounding box center [608, 170] width 60 height 26
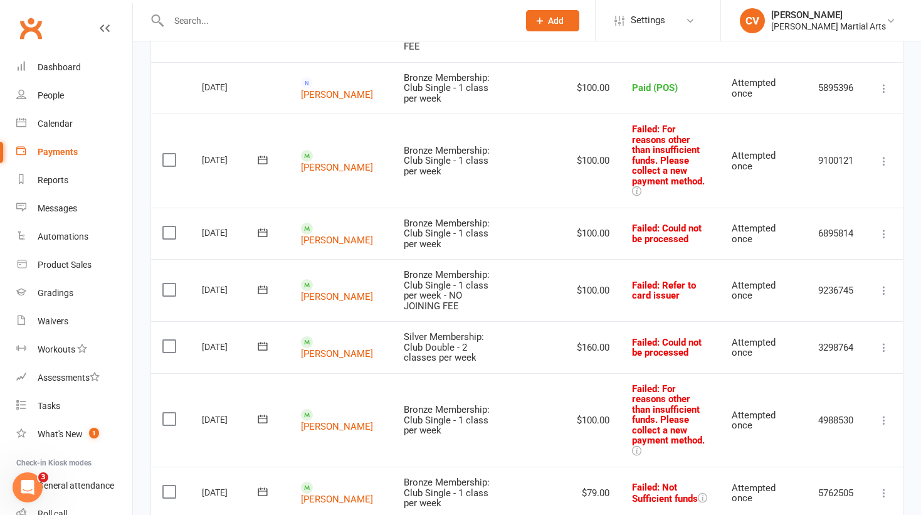
scroll to position [1064, 0]
click at [885, 486] on icon at bounding box center [884, 492] width 13 height 13
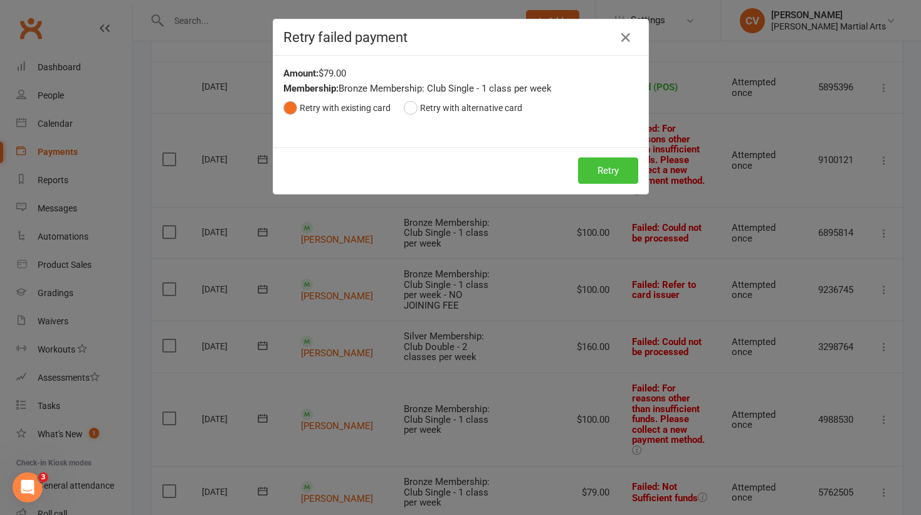
click at [603, 176] on button "Retry" at bounding box center [608, 170] width 60 height 26
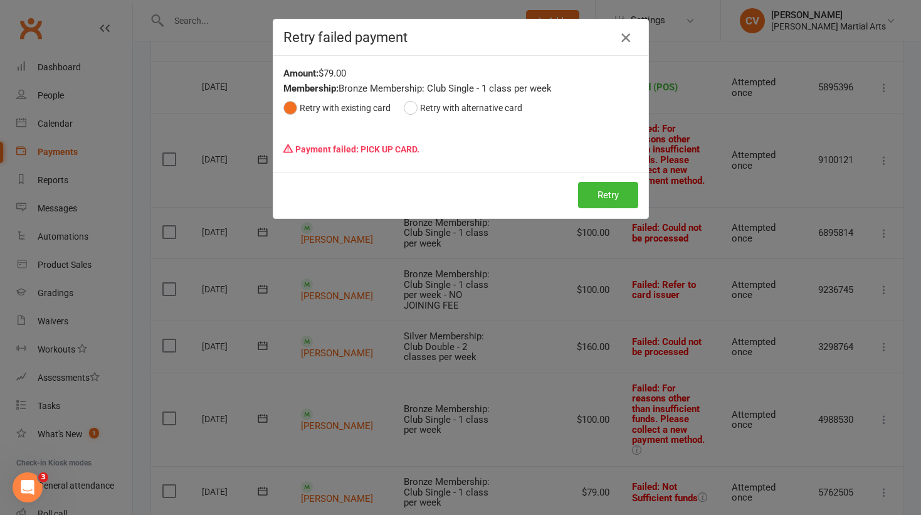
click at [628, 35] on icon "button" at bounding box center [625, 37] width 15 height 15
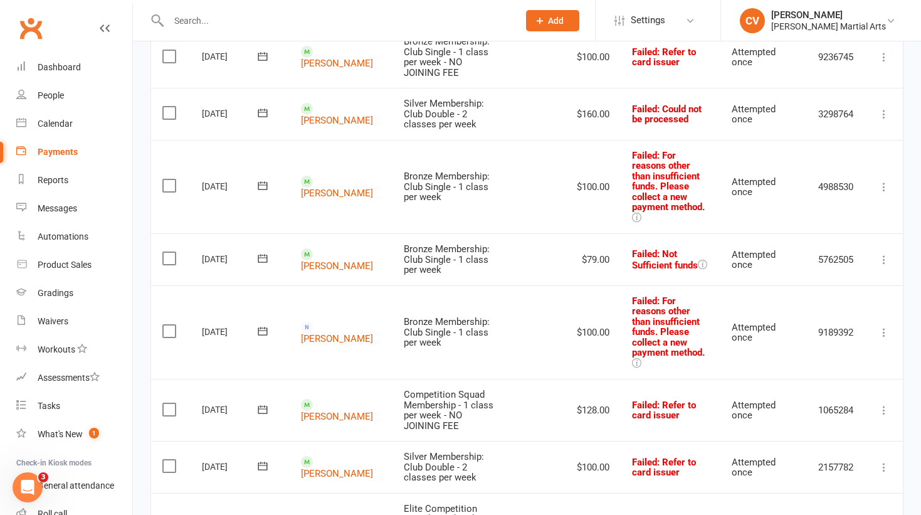
scroll to position [1298, 0]
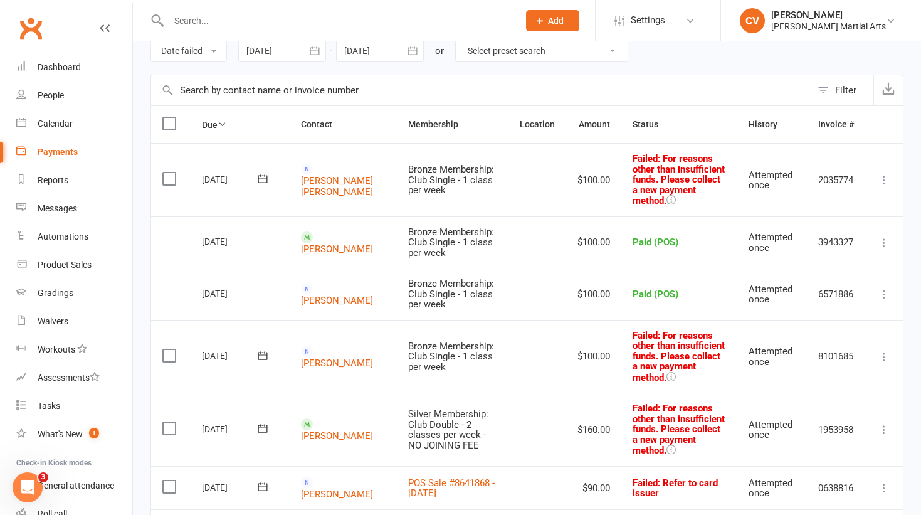
scroll to position [0, 0]
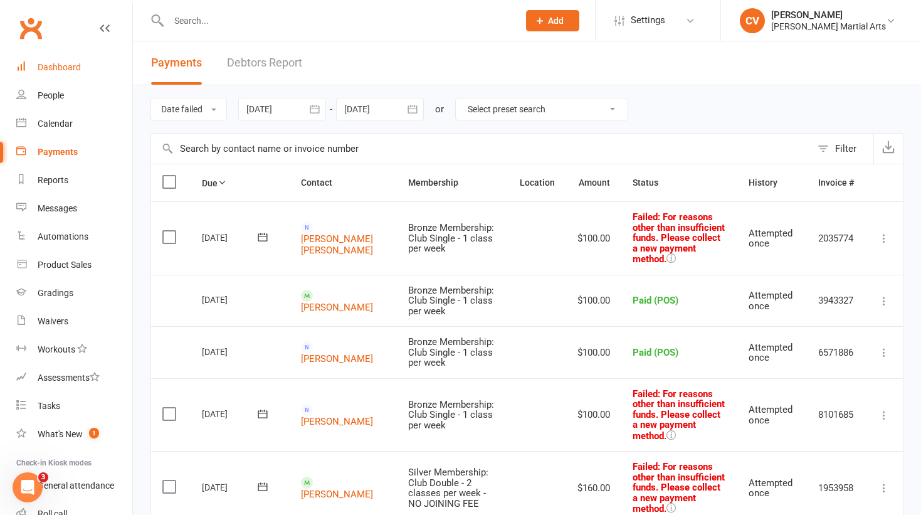
click at [68, 68] on div "Dashboard" at bounding box center [59, 67] width 43 height 10
